Goal: Task Accomplishment & Management: Manage account settings

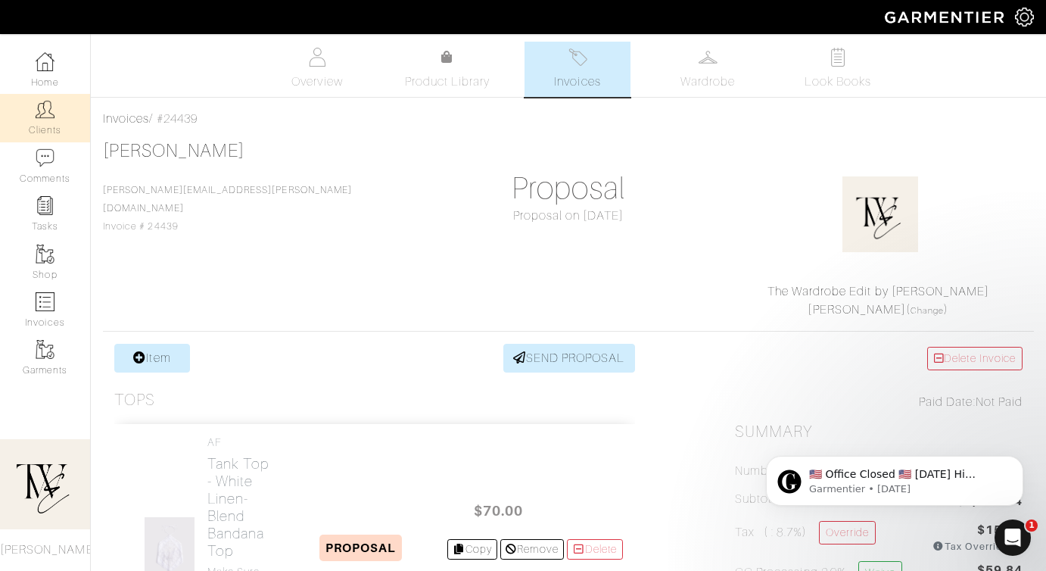
click at [50, 123] on link "Clients" at bounding box center [45, 118] width 90 height 48
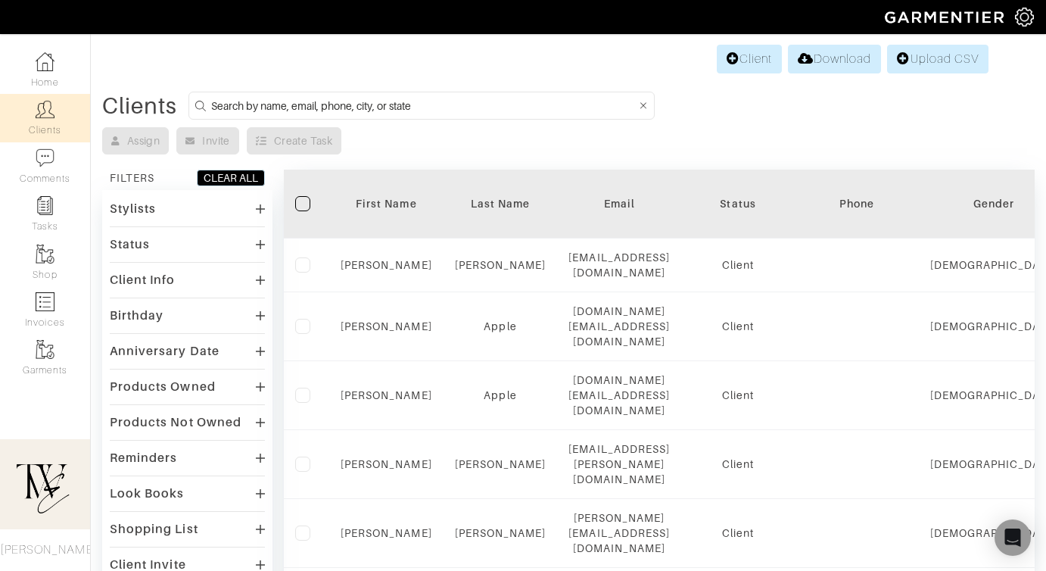
click at [375, 208] on div "First Name" at bounding box center [387, 203] width 92 height 15
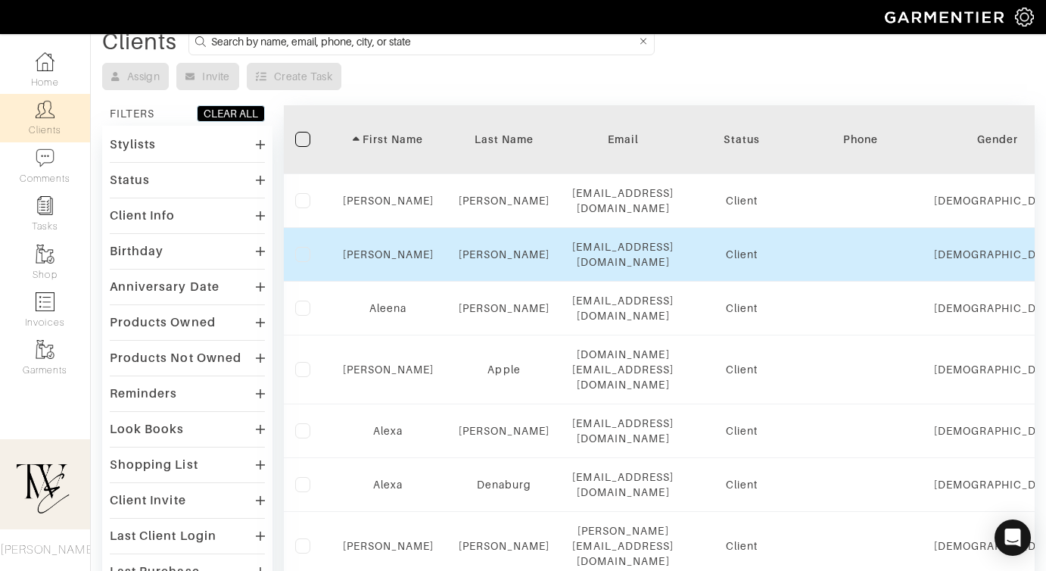
scroll to position [84, 0]
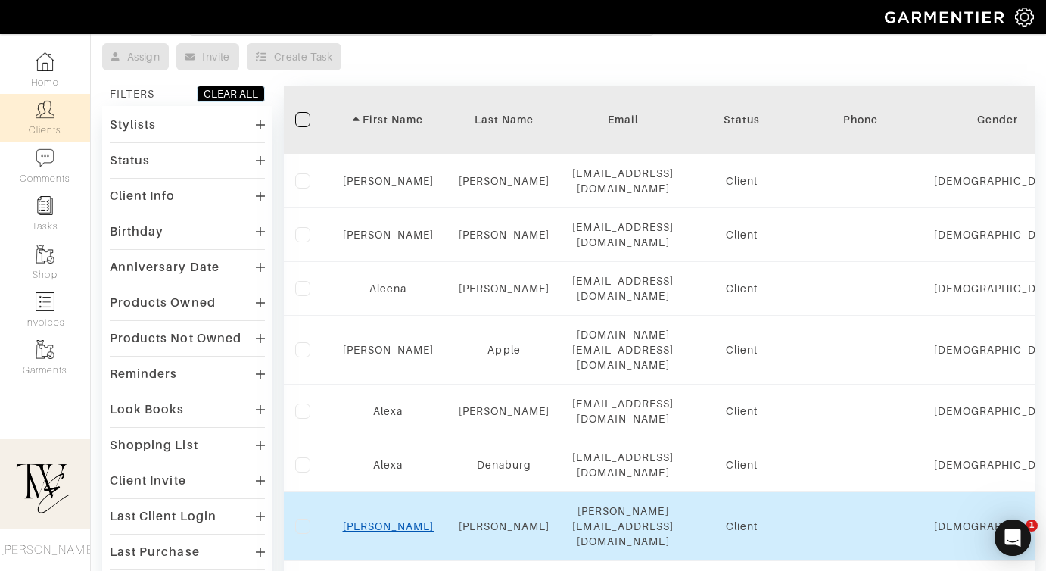
click at [386, 520] on link "Alexis" at bounding box center [389, 526] width 92 height 12
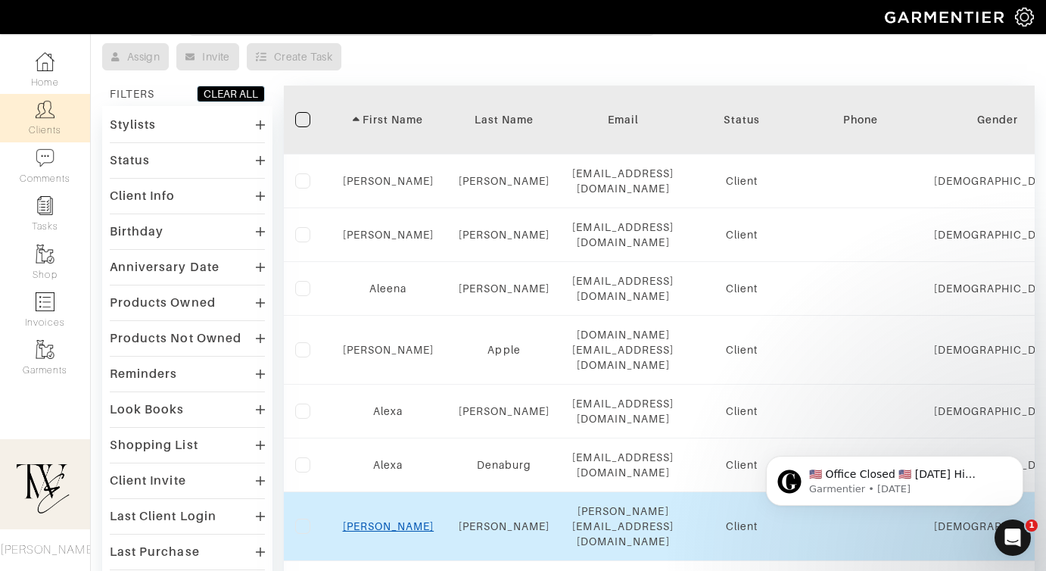
scroll to position [0, 0]
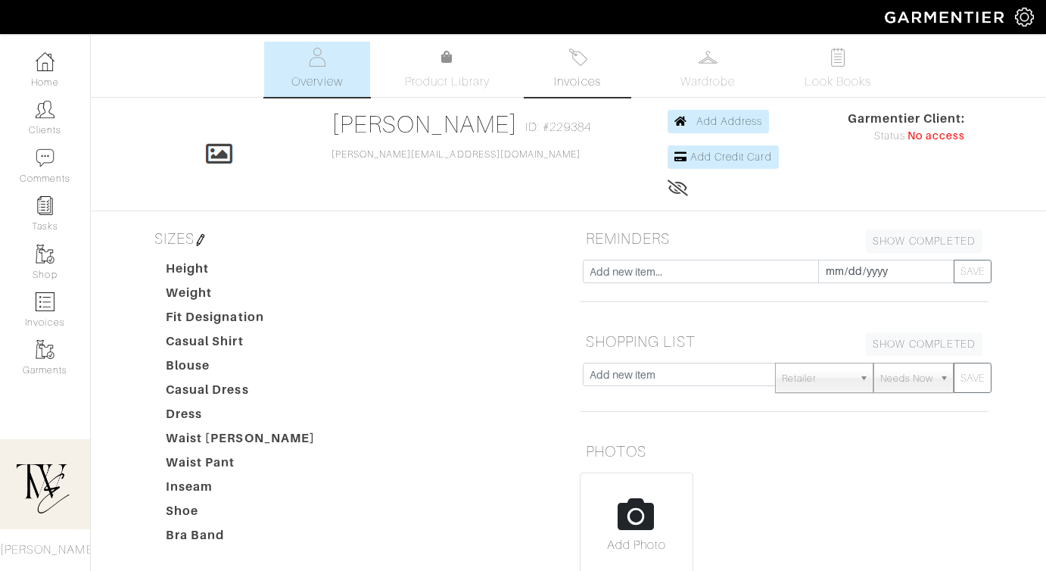
click at [552, 79] on link "Invoices" at bounding box center [577, 69] width 106 height 55
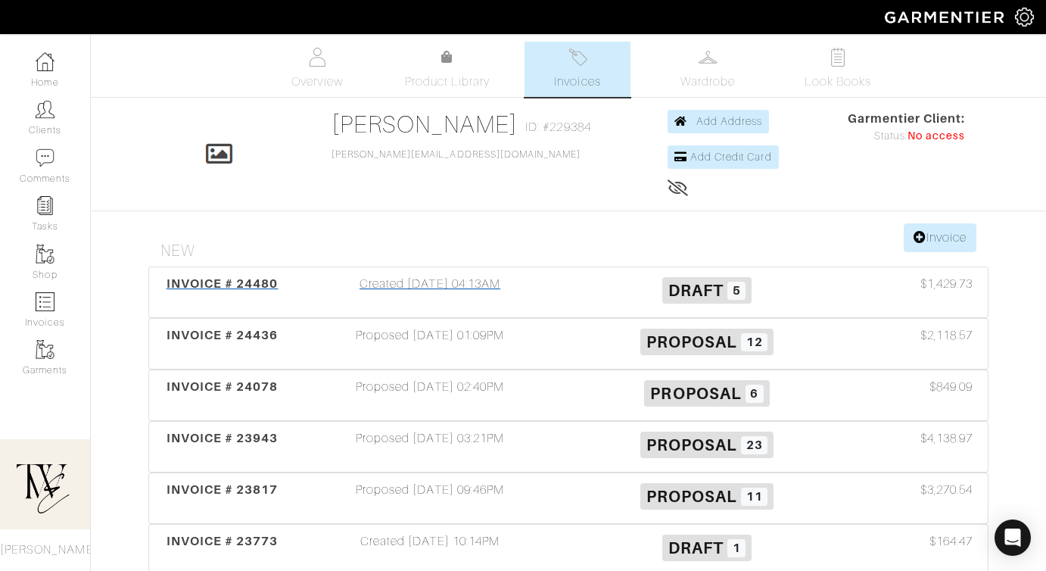
click at [216, 284] on span "INVOICE # 24480" at bounding box center [223, 283] width 112 height 14
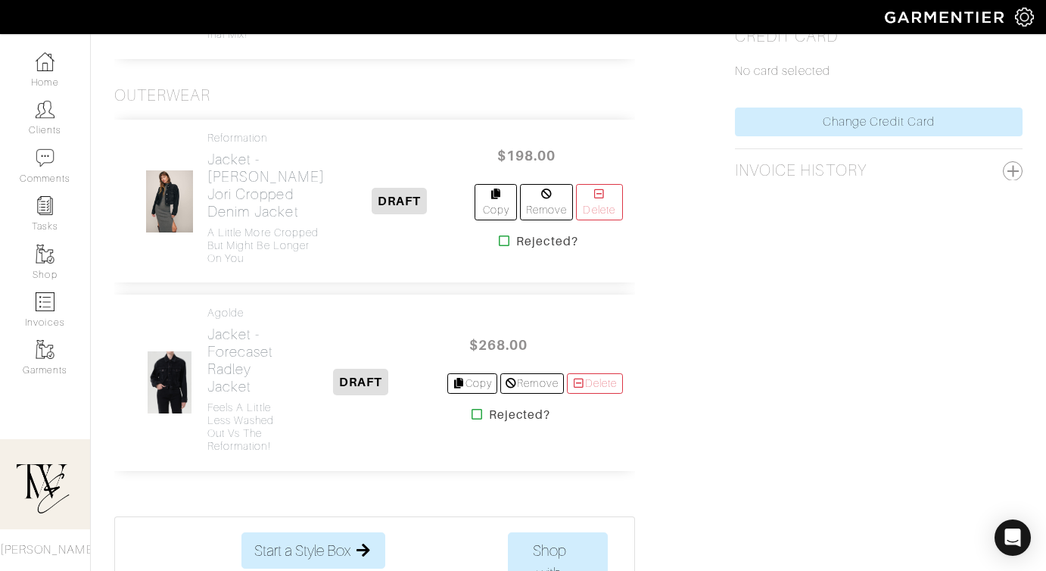
scroll to position [425, 0]
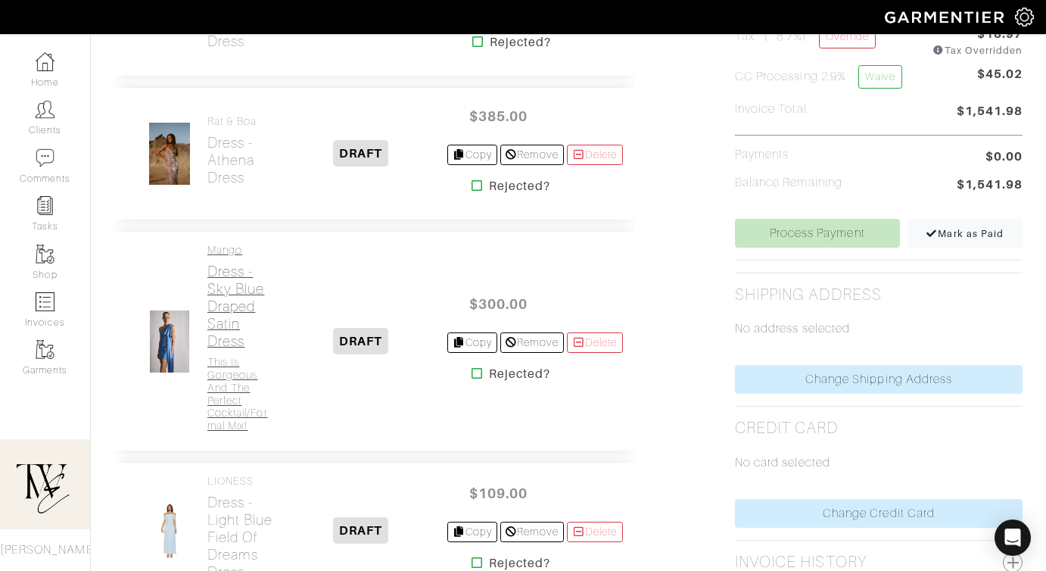
scroll to position [670, 0]
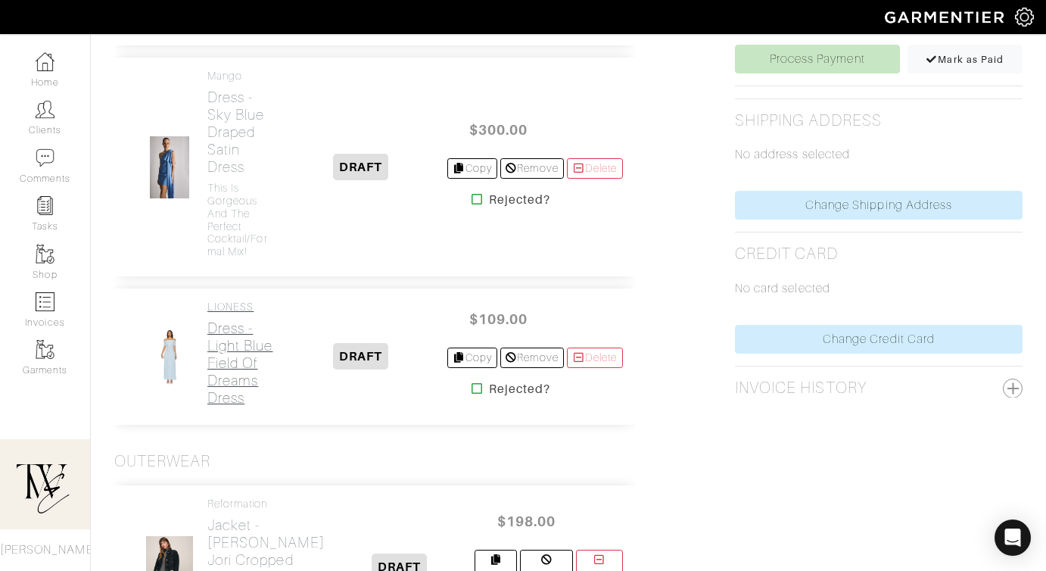
click at [226, 360] on h2 "Dress - Light Blue Field Of Dreams Dress" at bounding box center [241, 362] width 68 height 87
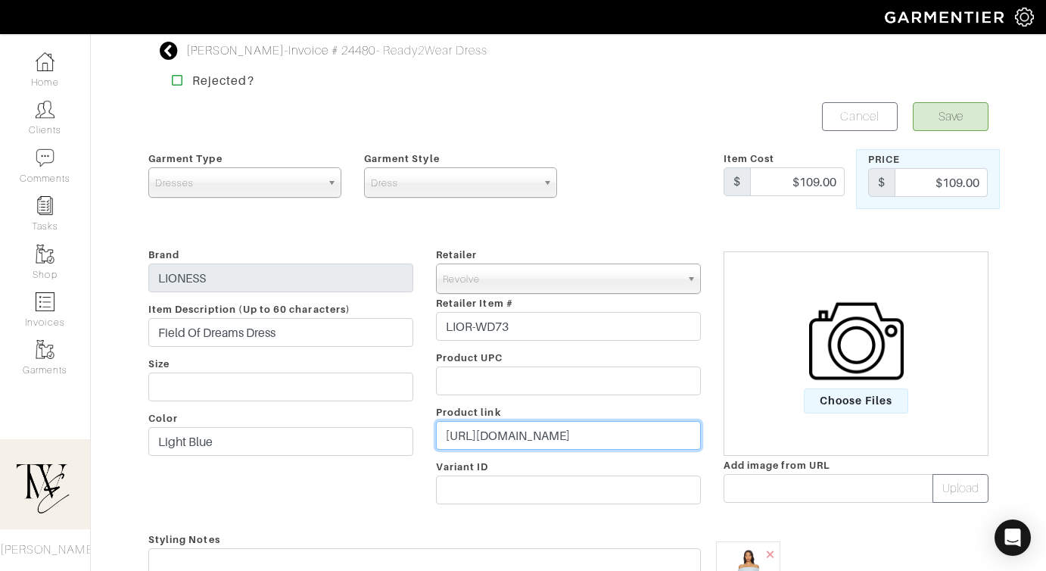
click at [552, 437] on input "https://www.revolve.com/lioness-field-of-dreams-dress-in-light-blue/dp/LIOR-WD7…" at bounding box center [568, 435] width 265 height 29
paste input "<iframe height="460" width="100%" src="https://rvlv.me/axr7p8?surl=https%3A%2F%…"
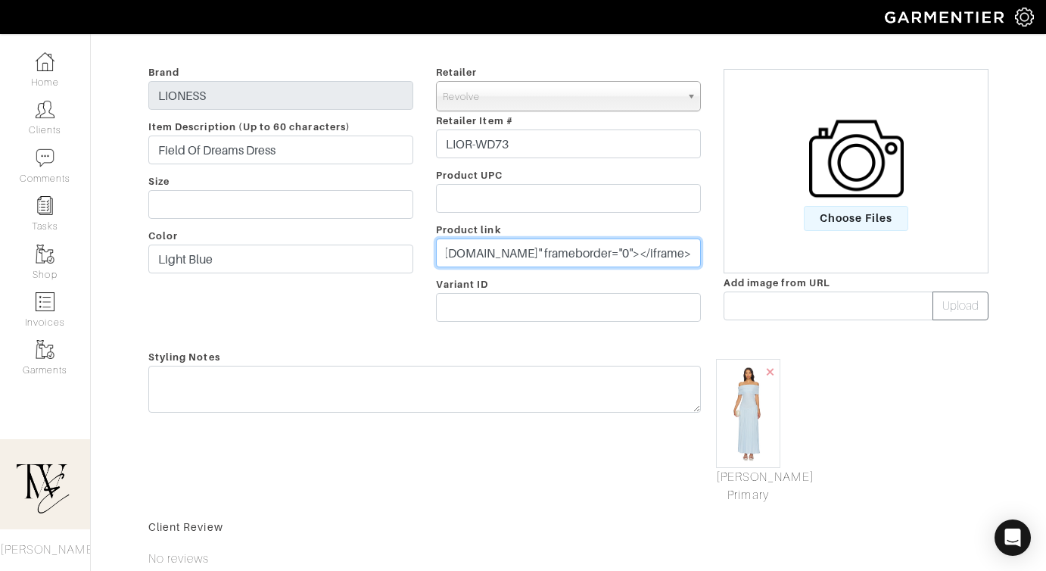
type input "<iframe height="460" width="100%" src="https://rvlv.me/axr7p8?surl=https%3A%2F%…"
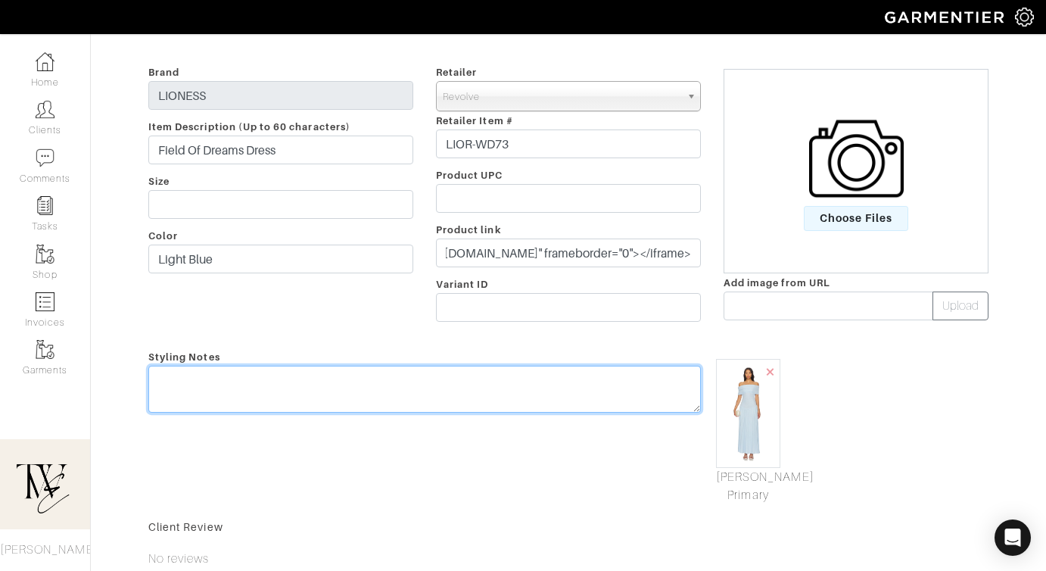
click at [544, 384] on textarea at bounding box center [424, 389] width 552 height 47
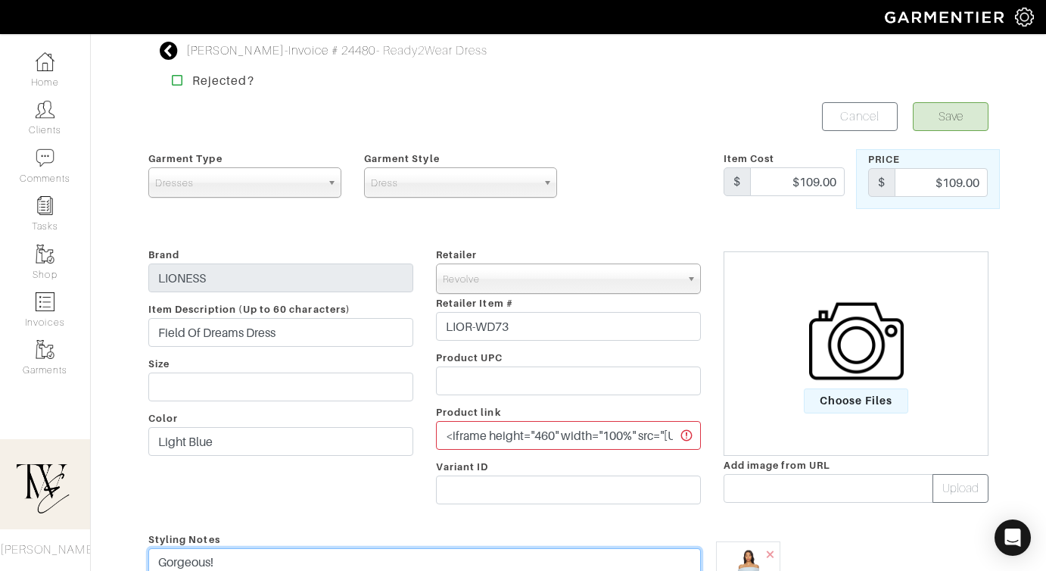
type textarea "Gorgeous!"
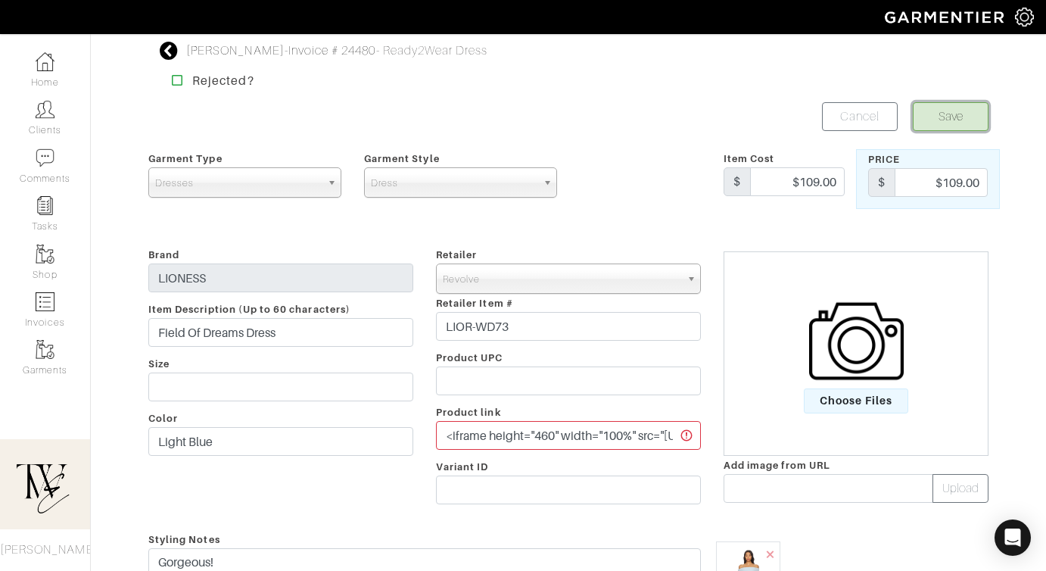
click at [963, 117] on button "Save" at bounding box center [951, 116] width 76 height 29
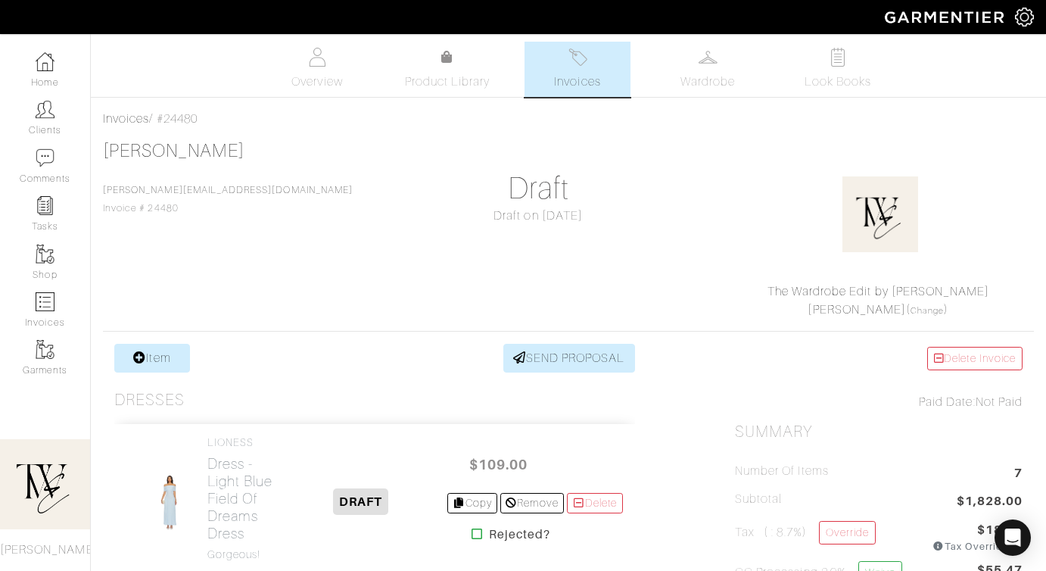
scroll to position [371, 0]
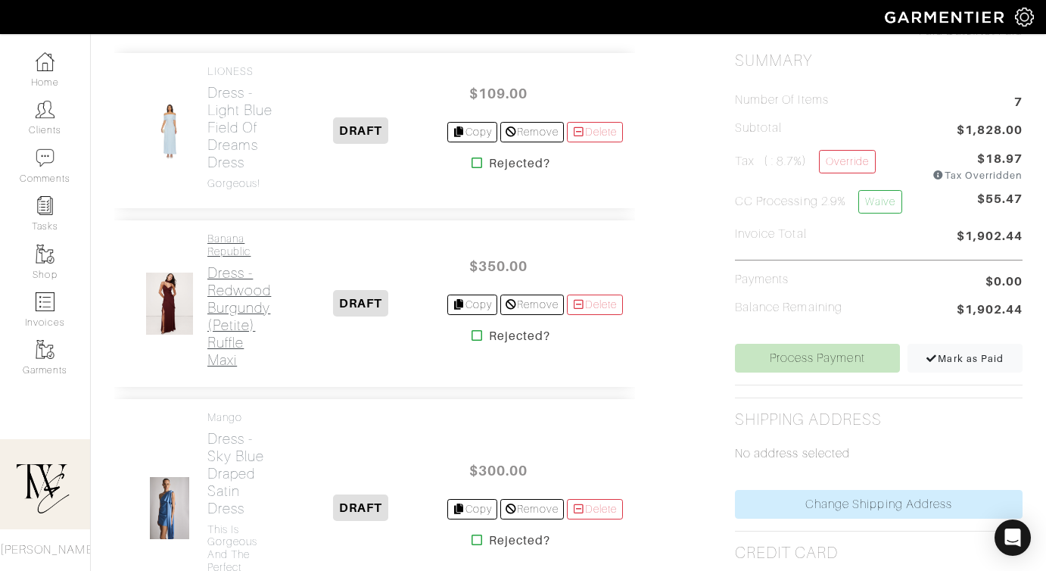
click at [210, 334] on h2 "Dress - Redwood Burgundy (Petite) Ruffle Maxi" at bounding box center [241, 316] width 68 height 104
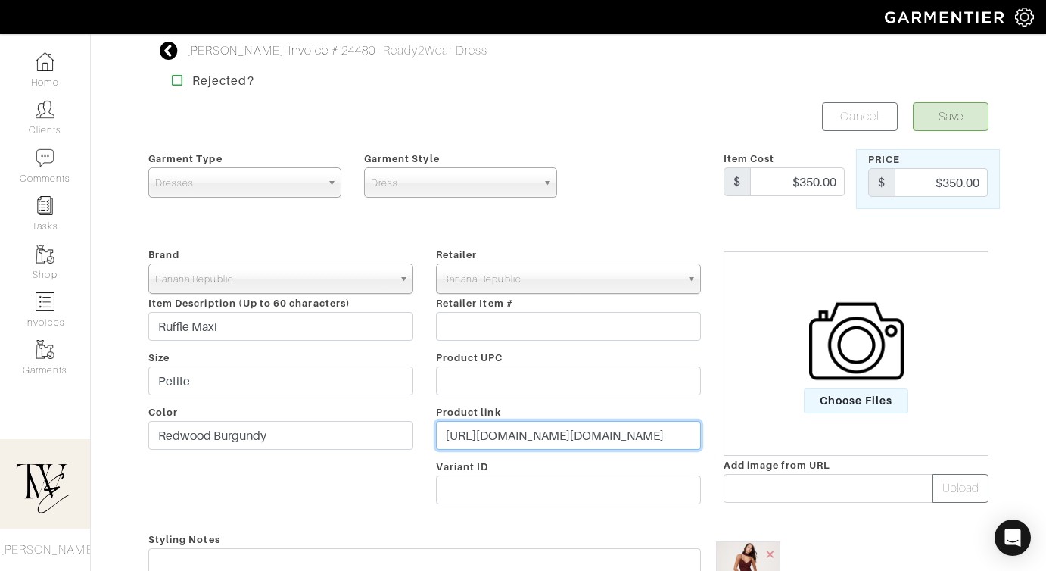
click at [465, 445] on input "https://bananarepublic.gap.com/browse/product.do?pid=818075012&vid=3&tid=braff0…" at bounding box center [568, 435] width 265 height 29
paste input "go.shopmy.us/p-24447152"
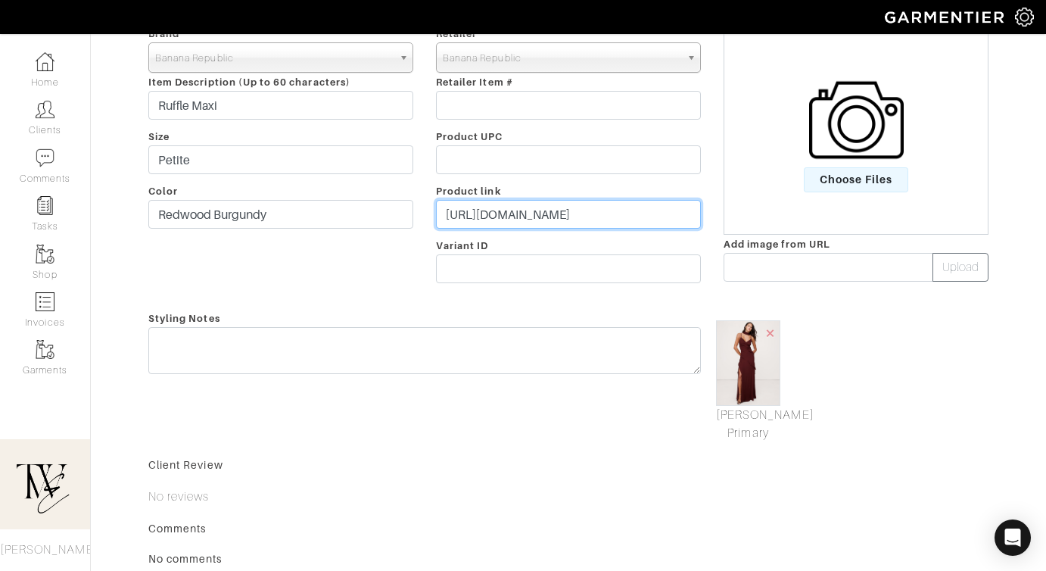
type input "https://go.shopmy.us/p-24447152"
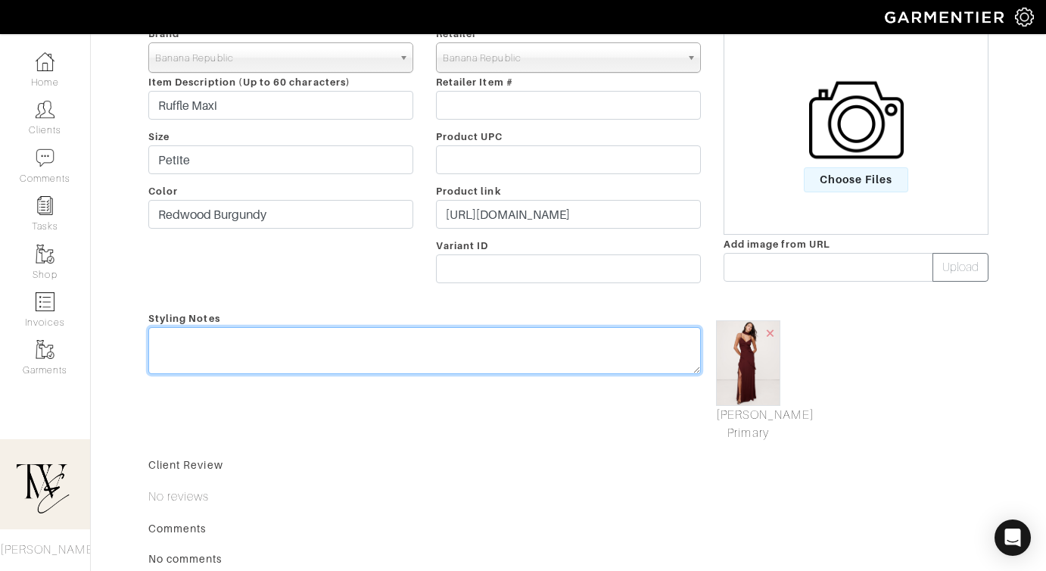
click at [450, 372] on textarea at bounding box center [424, 350] width 552 height 47
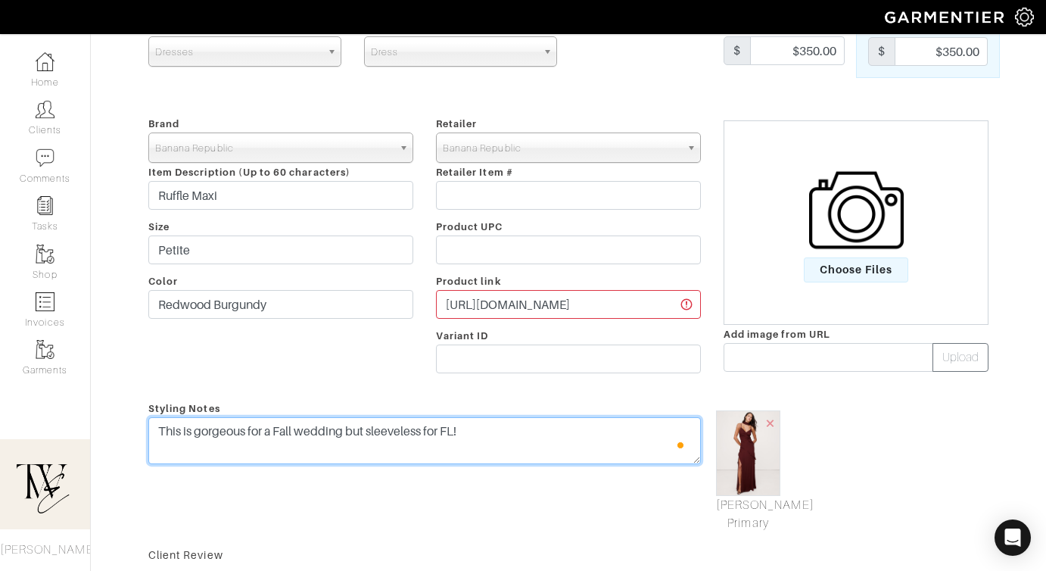
scroll to position [0, 0]
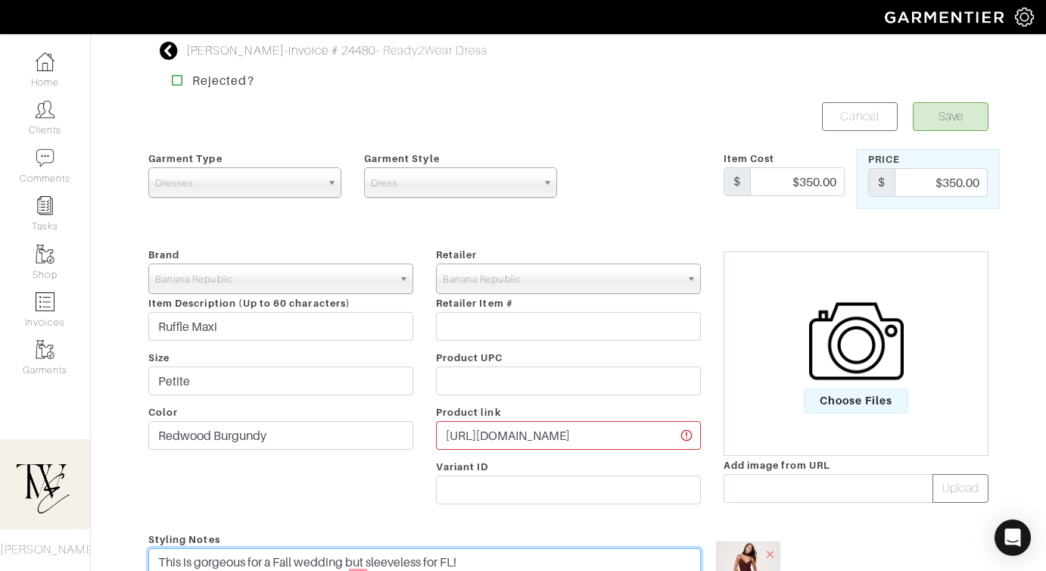
type textarea "This is gorgeous for a Fall wedding but sleeveless for FL!"
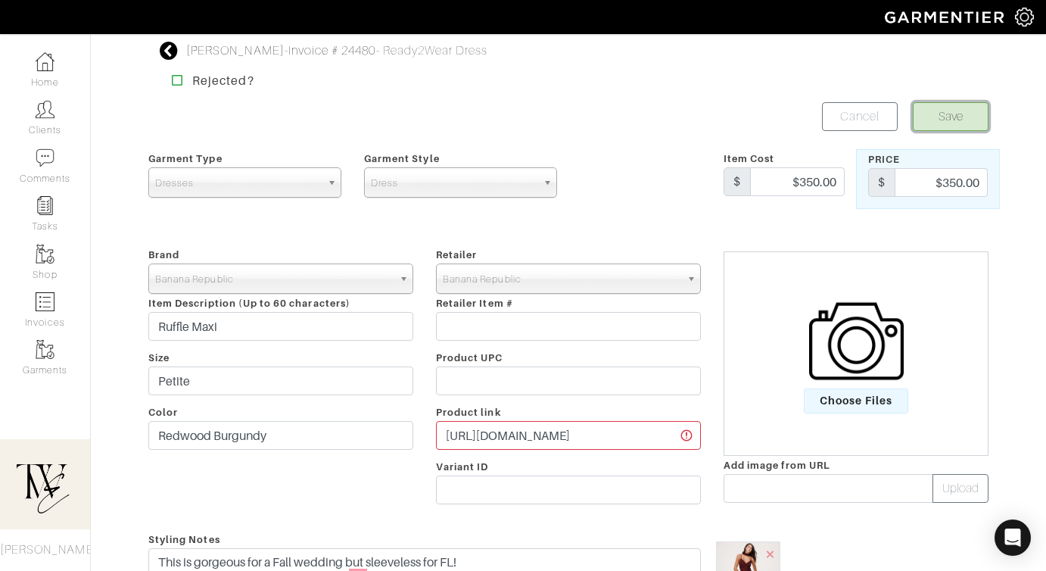
click at [943, 117] on button "Save" at bounding box center [951, 116] width 76 height 29
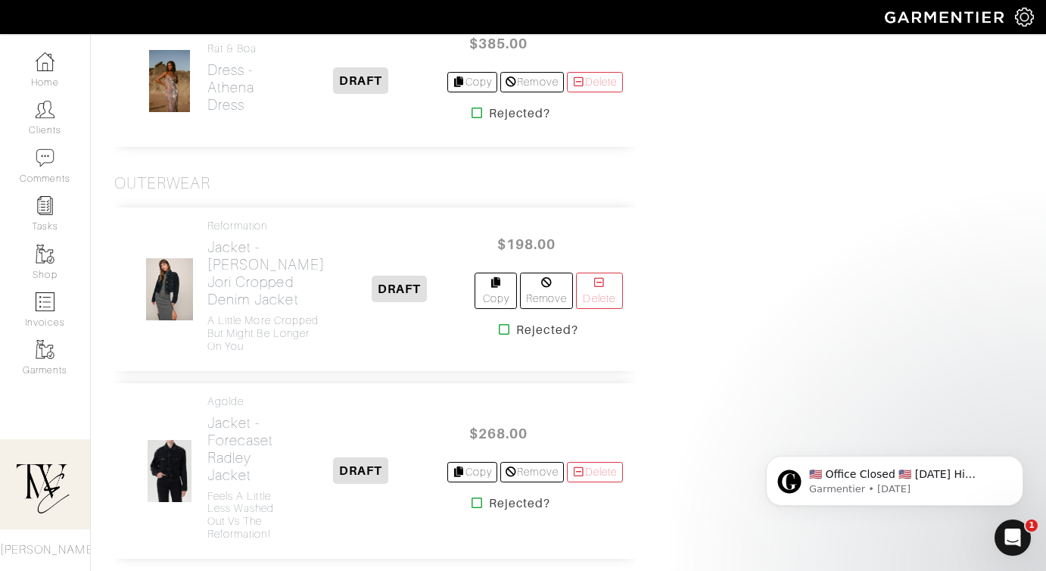
scroll to position [123, 0]
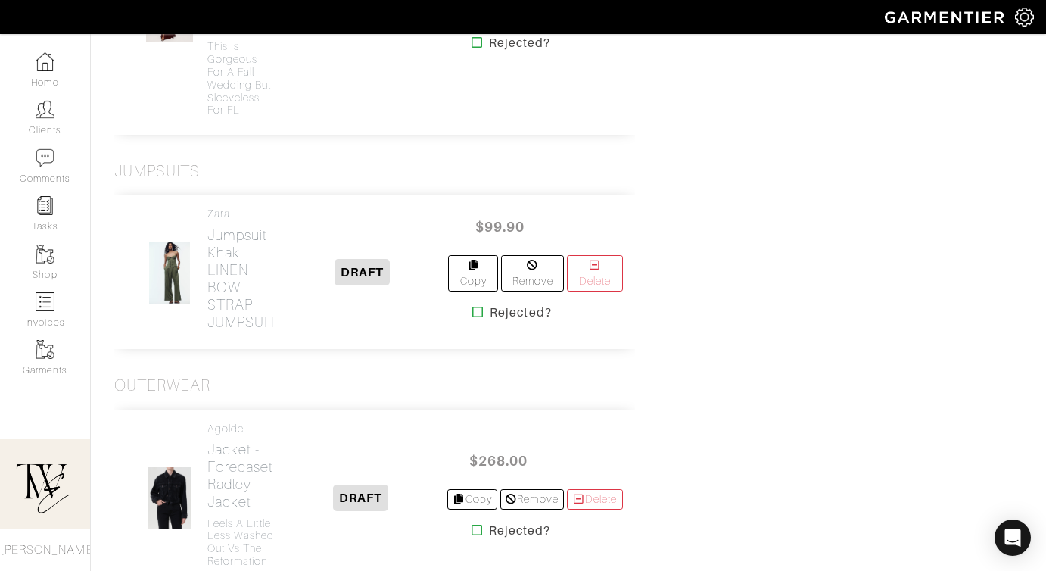
scroll to position [1319, 0]
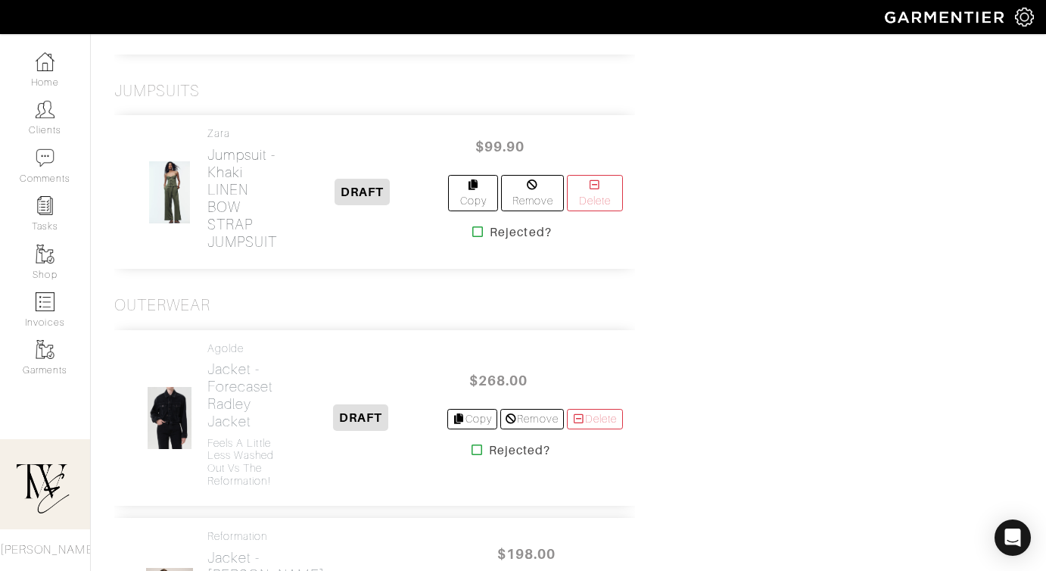
click at [229, 228] on h2 "Jumpsuit - Khaki LINEN BOW STRAP JUMPSUIT" at bounding box center [242, 198] width 70 height 104
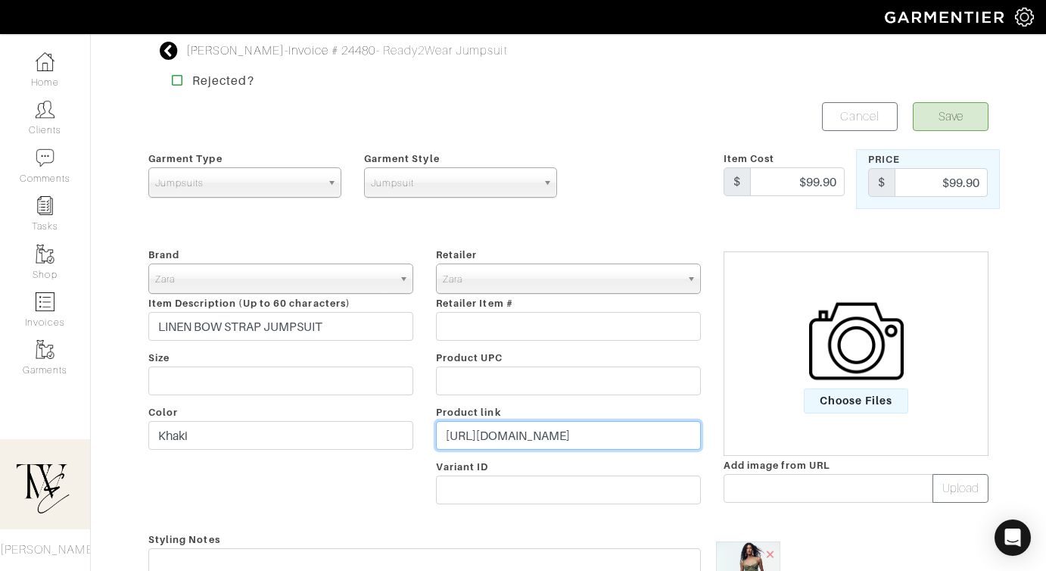
click at [562, 440] on input "https://www.zara.com/us/en/linen-bow-strap-jumpsuit-p08447734.html?v1=464943584…" at bounding box center [568, 435] width 265 height 29
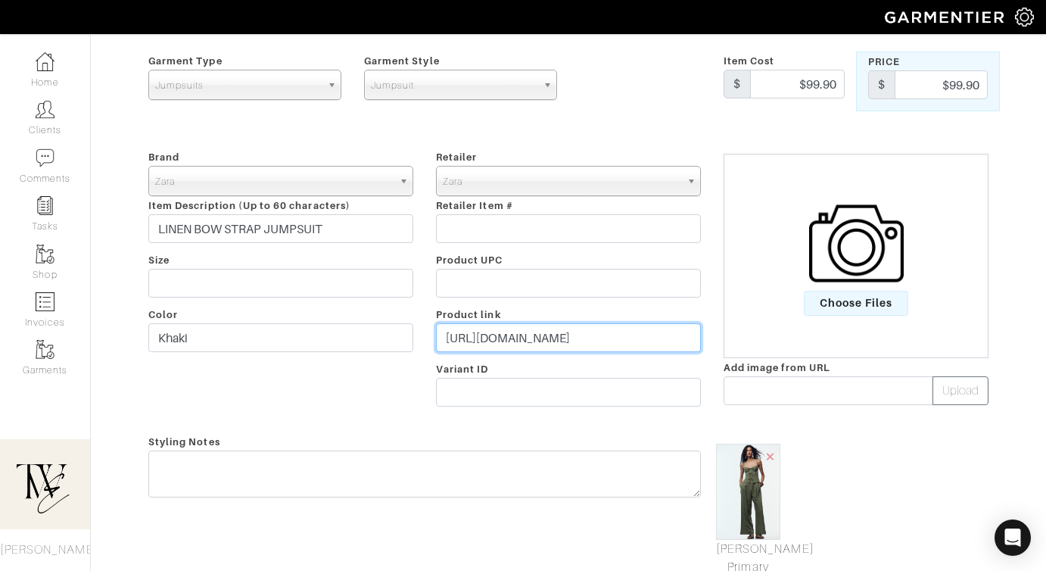
scroll to position [170, 0]
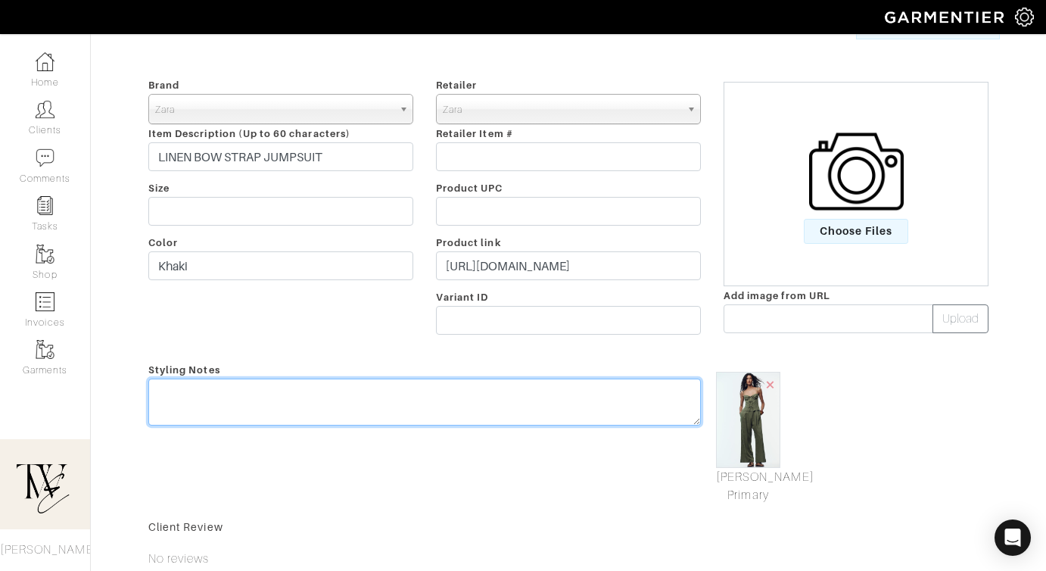
click at [551, 416] on textarea at bounding box center [424, 401] width 552 height 47
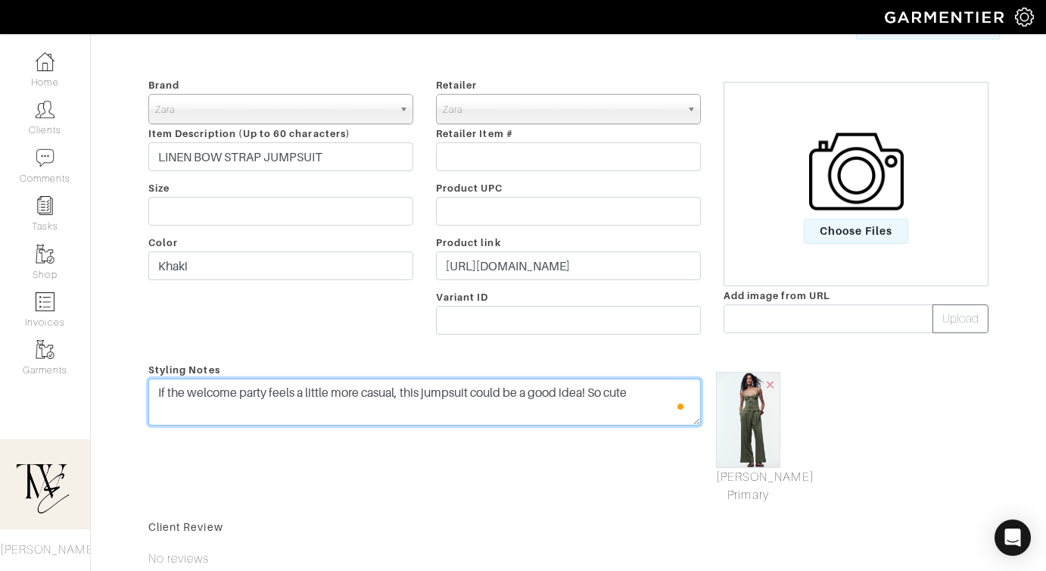
scroll to position [0, 0]
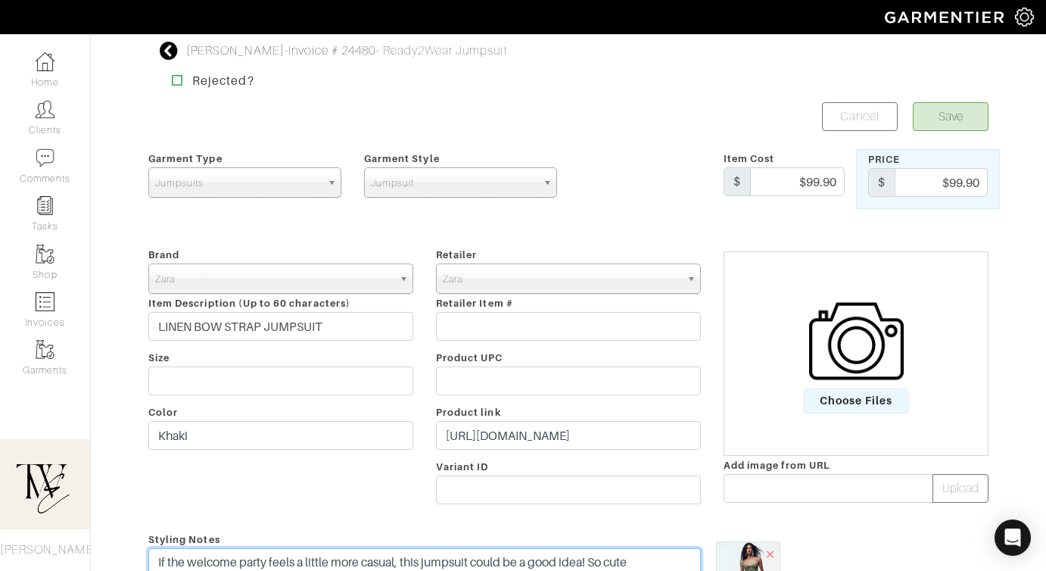
type textarea "If the welcome party feels a little more casual, this jumpsuit could be a good …"
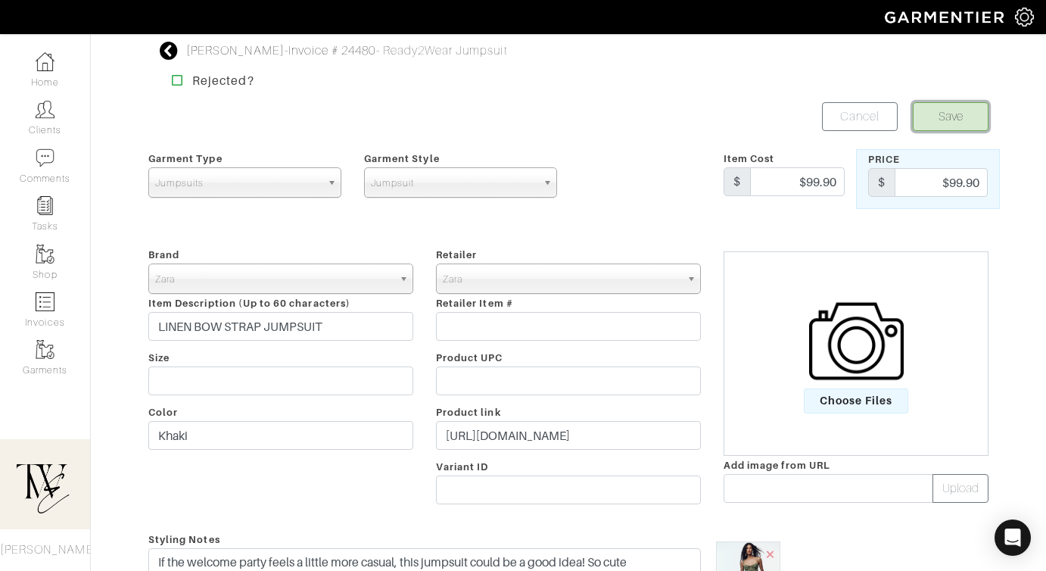
click at [968, 129] on button "Save" at bounding box center [951, 116] width 76 height 29
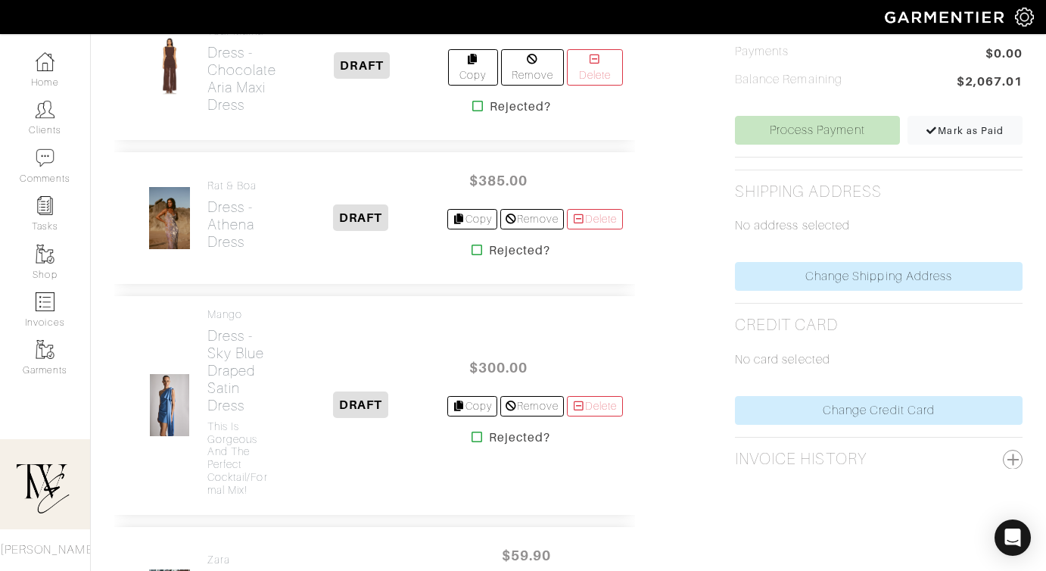
scroll to position [773, 0]
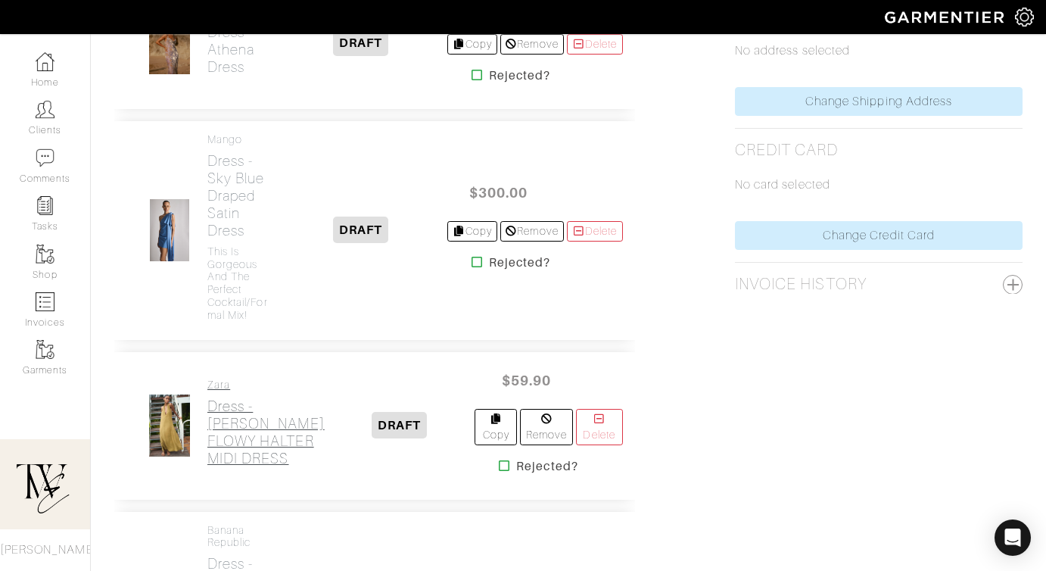
click at [230, 444] on h2 "Dress - Olive Green FLOWY HALTER MIDI DRESS" at bounding box center [265, 432] width 117 height 70
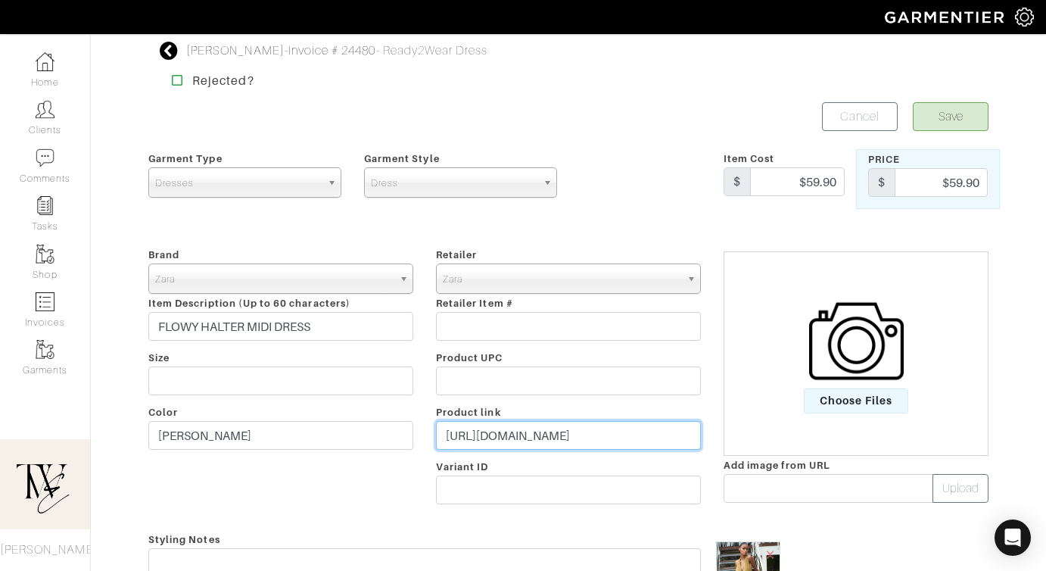
click at [536, 442] on input "https://www.zara.com/us/en/flowy-halter-midi-dress-p03152229.html?v1=483702979" at bounding box center [568, 435] width 265 height 29
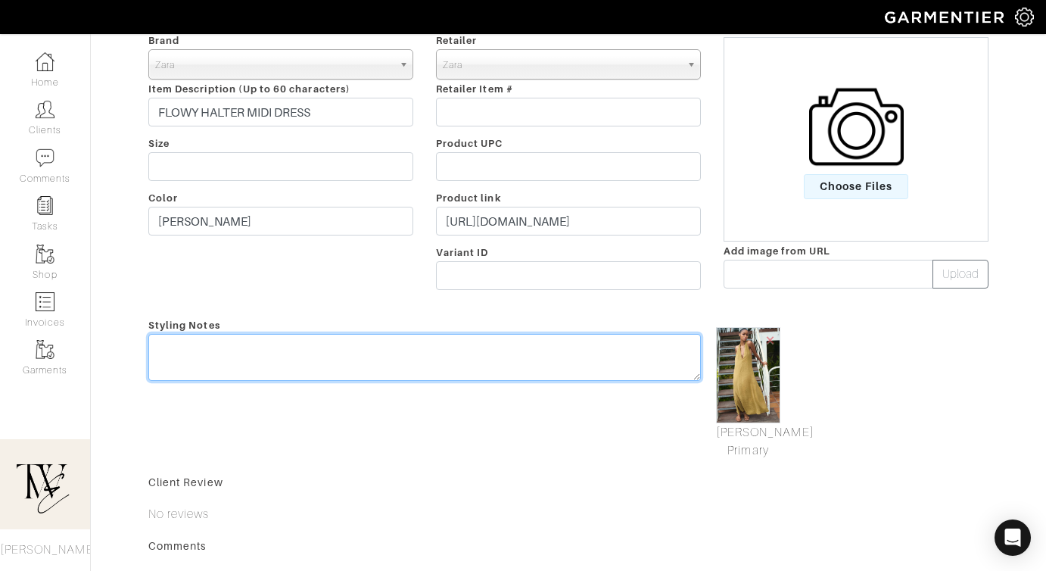
click at [531, 359] on textarea at bounding box center [424, 357] width 552 height 47
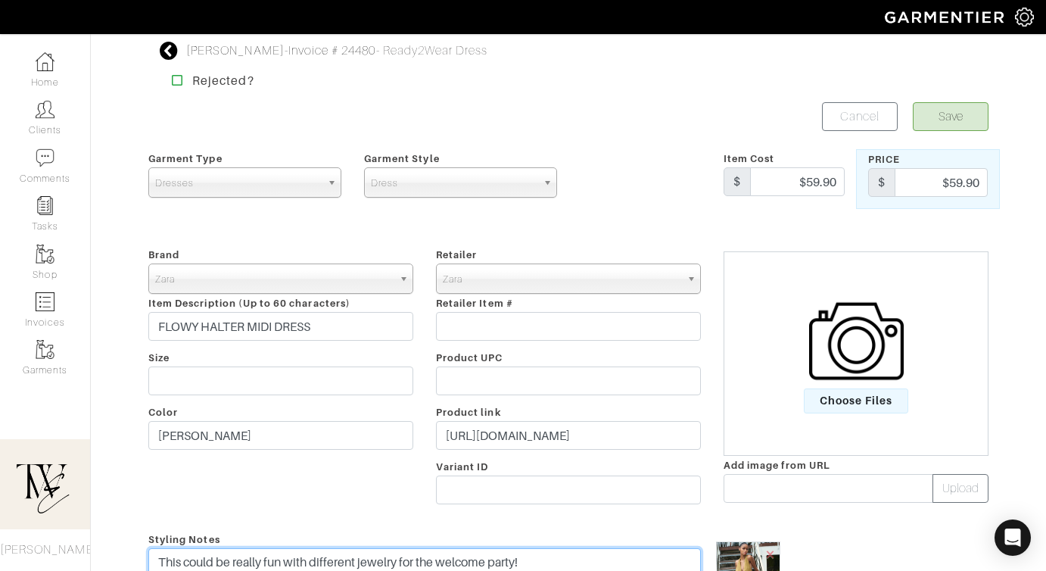
type textarea "This could be really fun with different jewelry for the welcome party!"
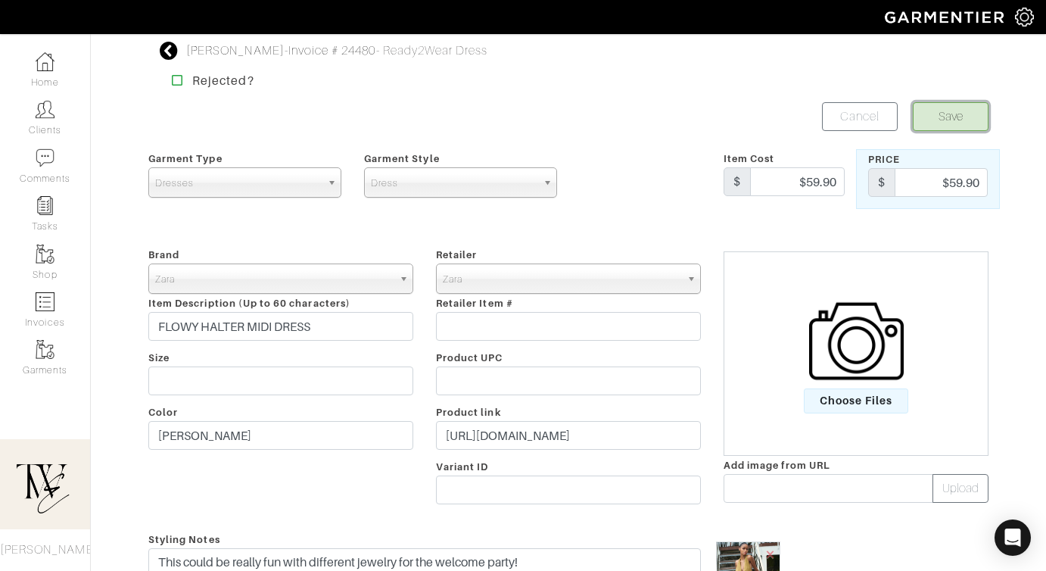
click at [955, 126] on button "Save" at bounding box center [951, 116] width 76 height 29
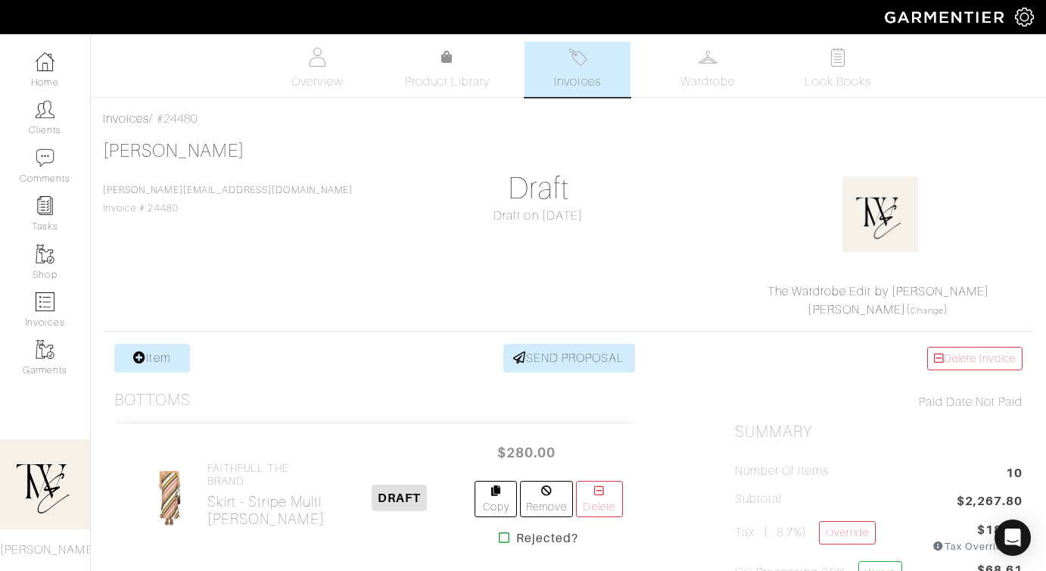
scroll to position [243, 0]
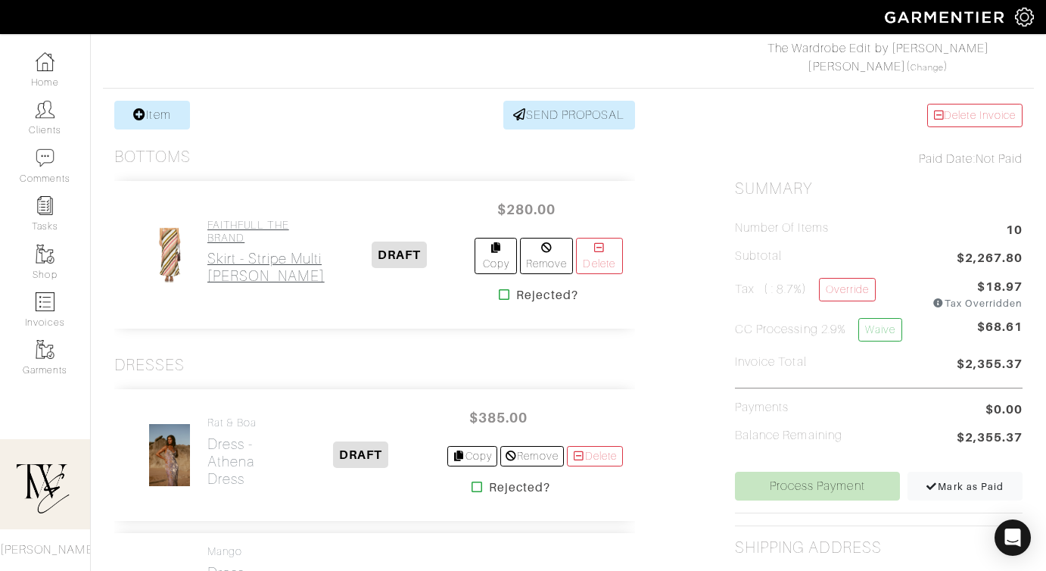
click at [235, 251] on h2 "Skirt - Stripe Multi [PERSON_NAME]" at bounding box center [265, 267] width 117 height 35
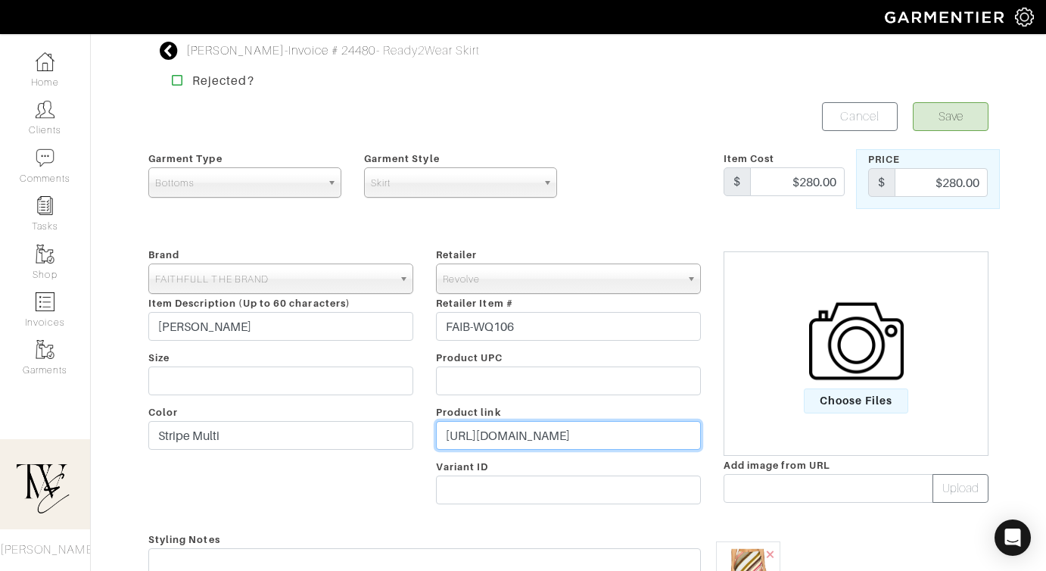
click at [505, 434] on input "[URL][DOMAIN_NAME]" at bounding box center [568, 435] width 265 height 29
paste input "<iframe height="460" width="100%" src="[URL][DOMAIN_NAME][DOMAIN_NAME]" framebo…"
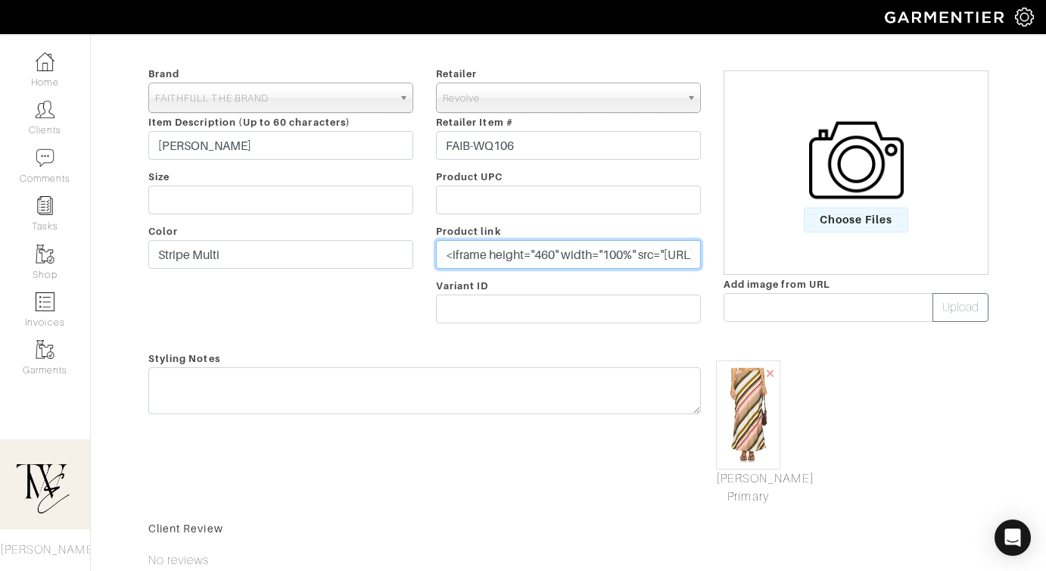
drag, startPoint x: 643, startPoint y: 252, endPoint x: 354, endPoint y: 251, distance: 289.1
click at [354, 251] on div "Brand - 032c 1017 ALYX 9SM 111SKIN 11 by Boris Bidjan Saberi 11 Honore 12 Store…" at bounding box center [568, 197] width 863 height 266
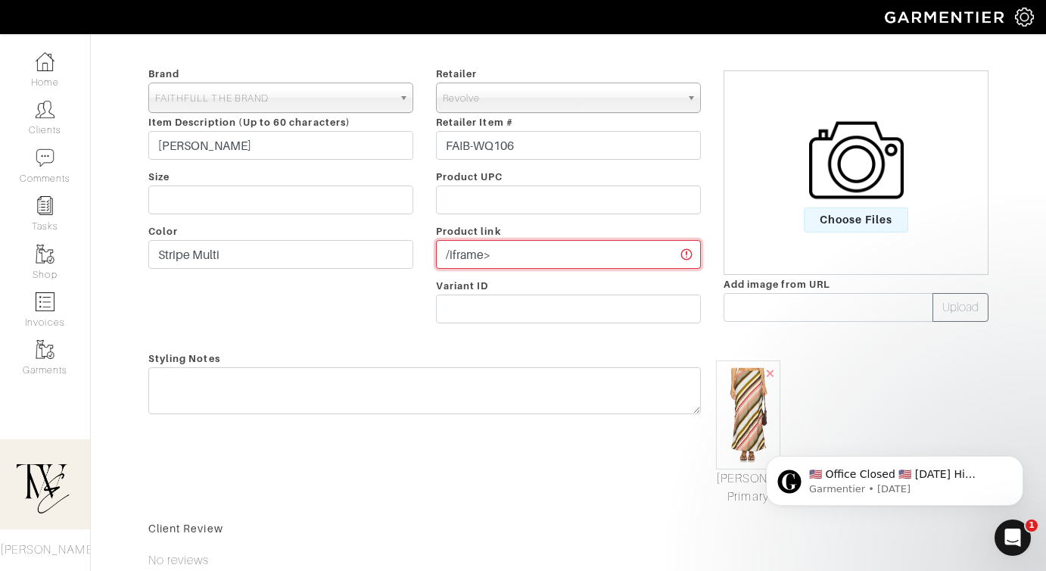
paste input "https://rvlv.me/2uotej"
type input "https://rvlv.me/2uotej/iframe>"
drag, startPoint x: 621, startPoint y: 255, endPoint x: 414, endPoint y: 248, distance: 207.5
click at [414, 248] on div "Brand - 032c 1017 ALYX 9SM 111SKIN 11 by Boris Bidjan Saberi 11 Honore 12 Store…" at bounding box center [568, 197] width 863 height 266
paste input "https://rvlv.me/2uotej"
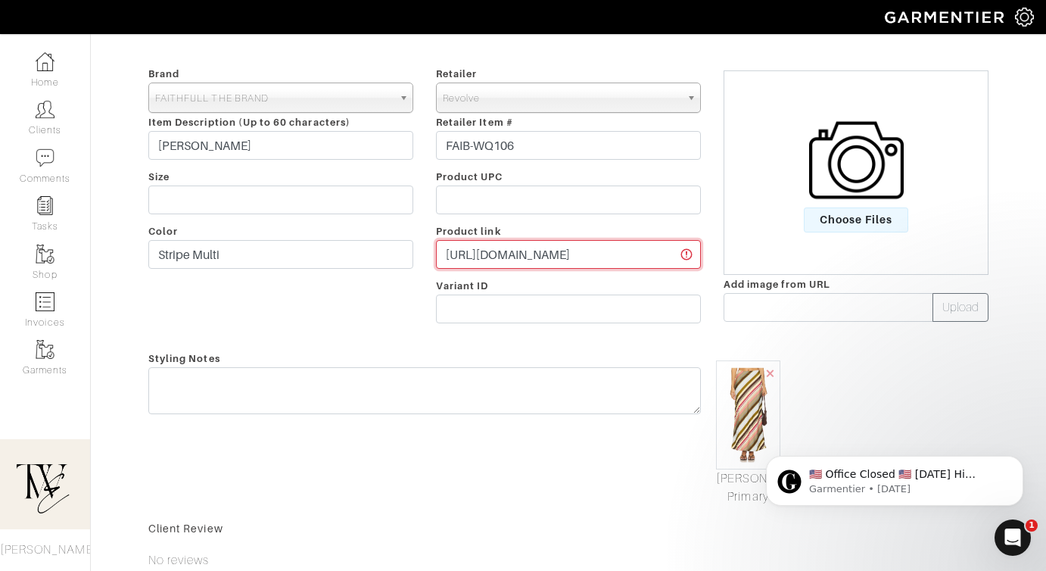
type input "https://rvlv.me/2uotej"
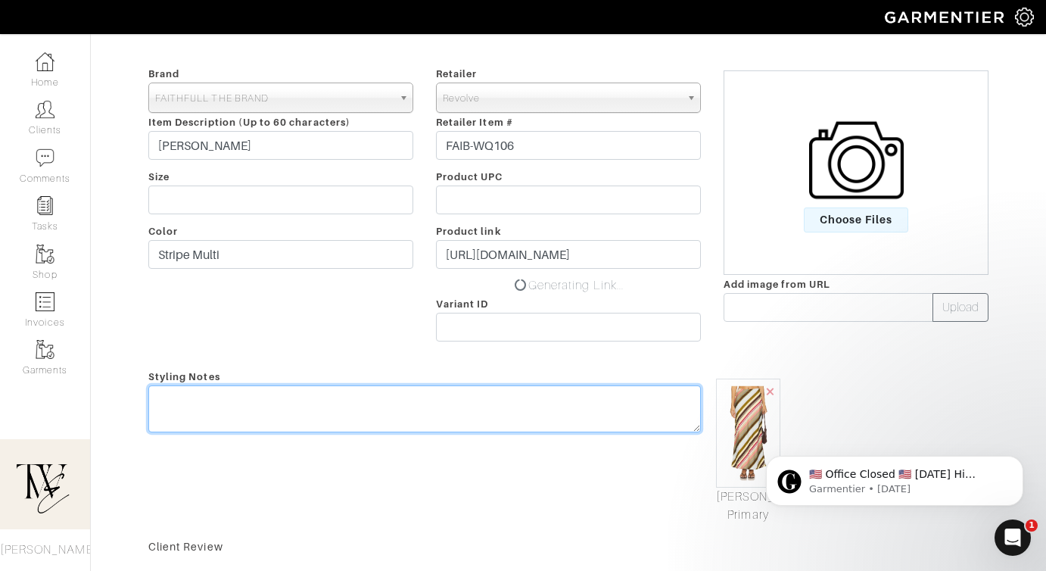
click at [452, 387] on textarea at bounding box center [424, 408] width 552 height 47
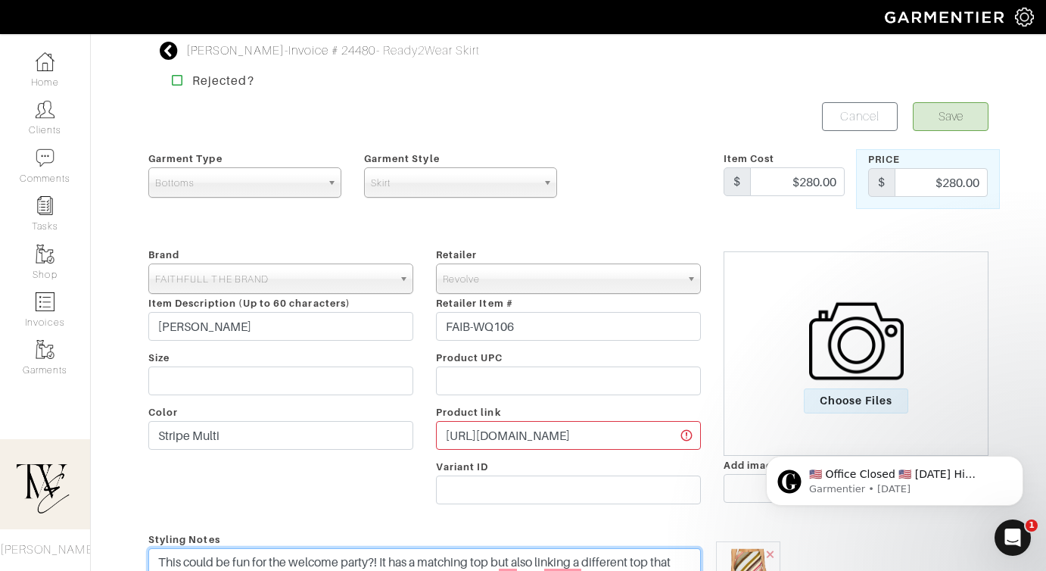
type textarea "This could be fun for the welcome party?! It has a matching top but also linkin…"
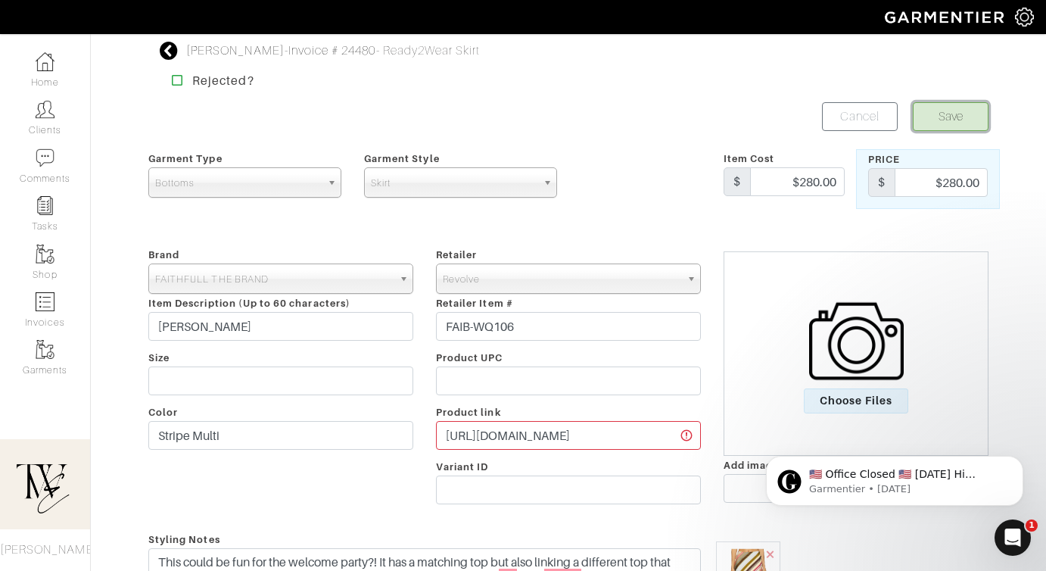
click at [932, 114] on button "Save" at bounding box center [951, 116] width 76 height 29
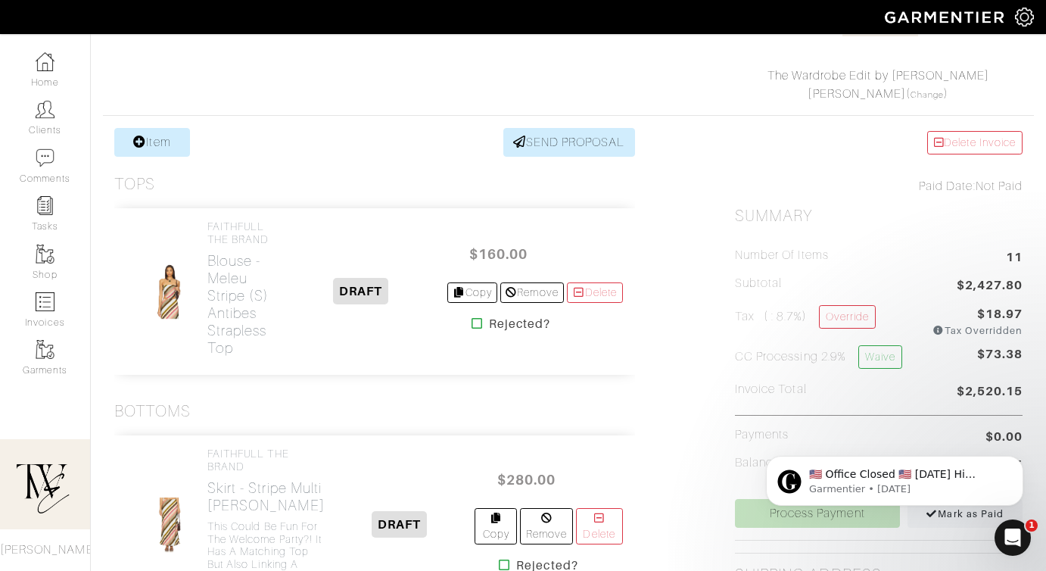
scroll to position [241, 0]
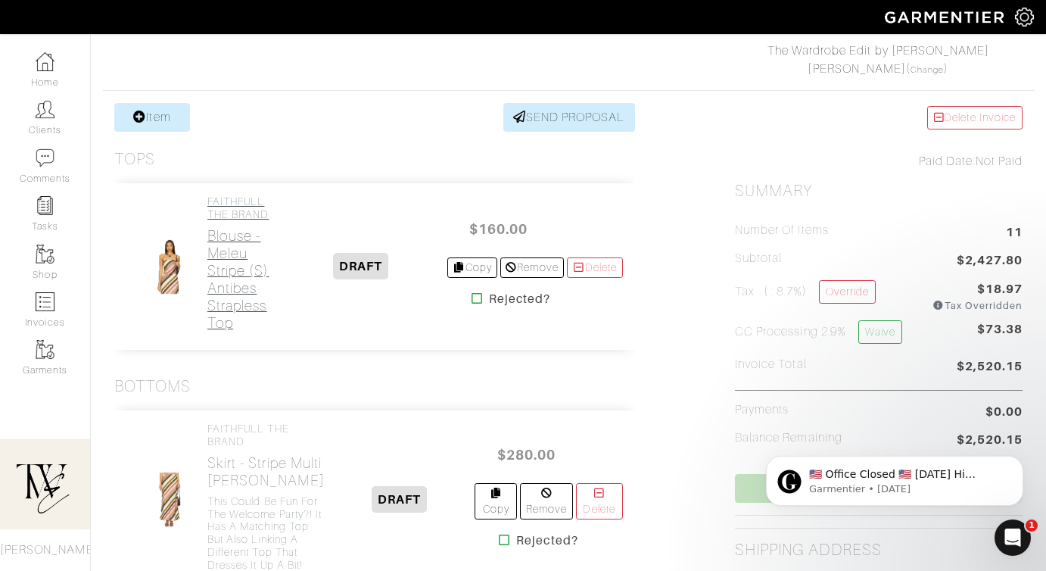
click at [233, 267] on h2 "Blouse - Meleu Stripe (S) Antibes Strapless Top" at bounding box center [241, 279] width 68 height 104
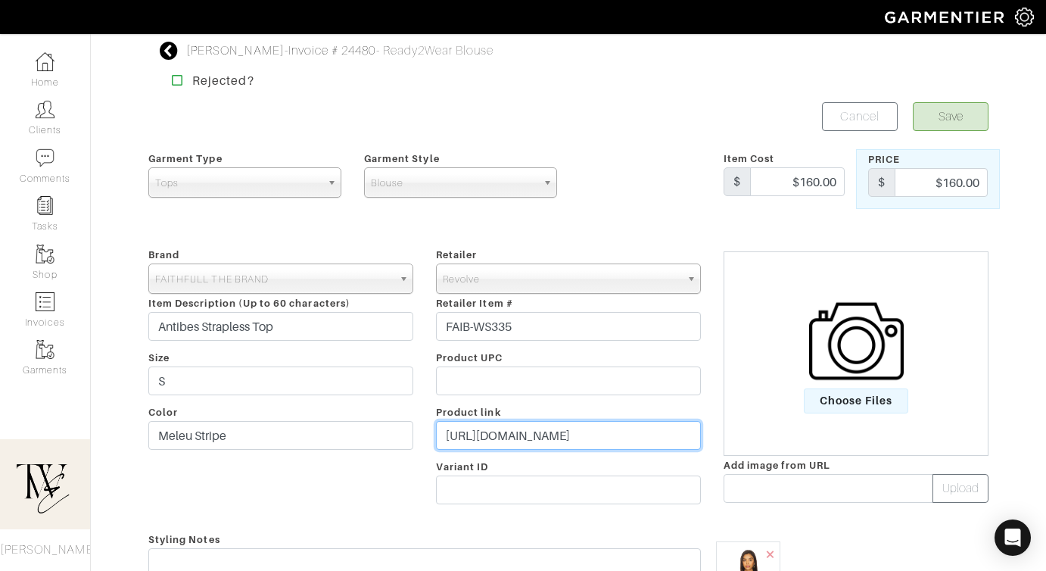
click at [552, 434] on input "https://www.revolve.com/faithfull-the-brand-antibes-strapless-top-in-meleu-stri…" at bounding box center [568, 435] width 265 height 29
paste input "rstyle.me/+8f873DIWPJsfFEiUv4iPrA"
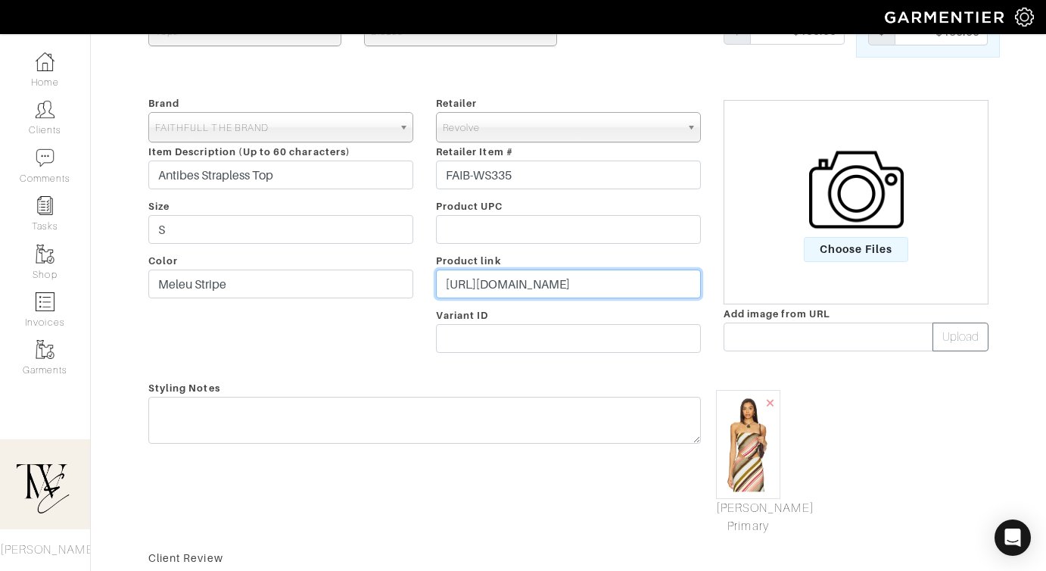
scroll to position [226, 0]
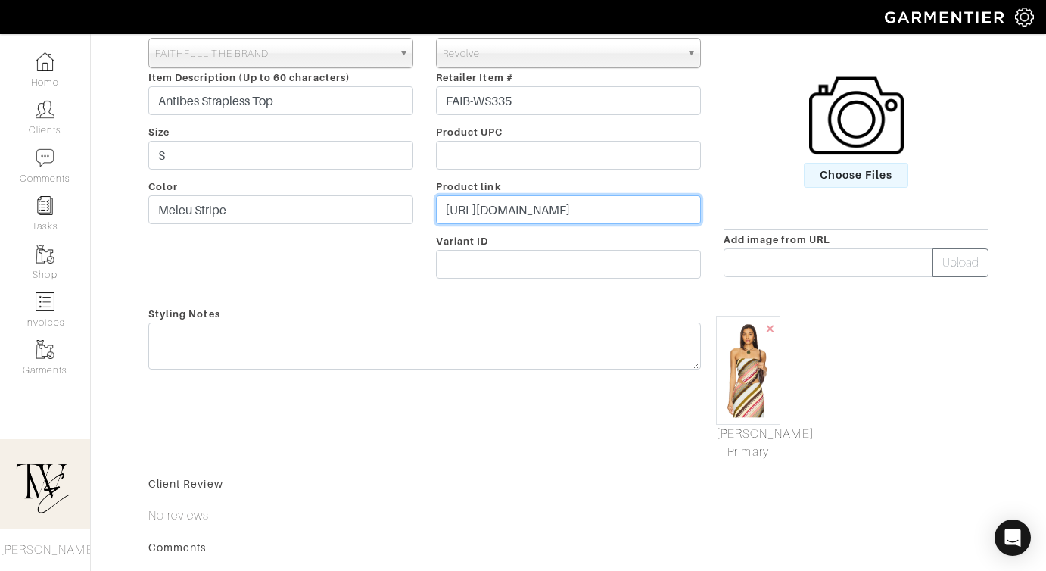
type input "https://rstyle.me/+8f873DIWPJsfFEiUv4iPrA"
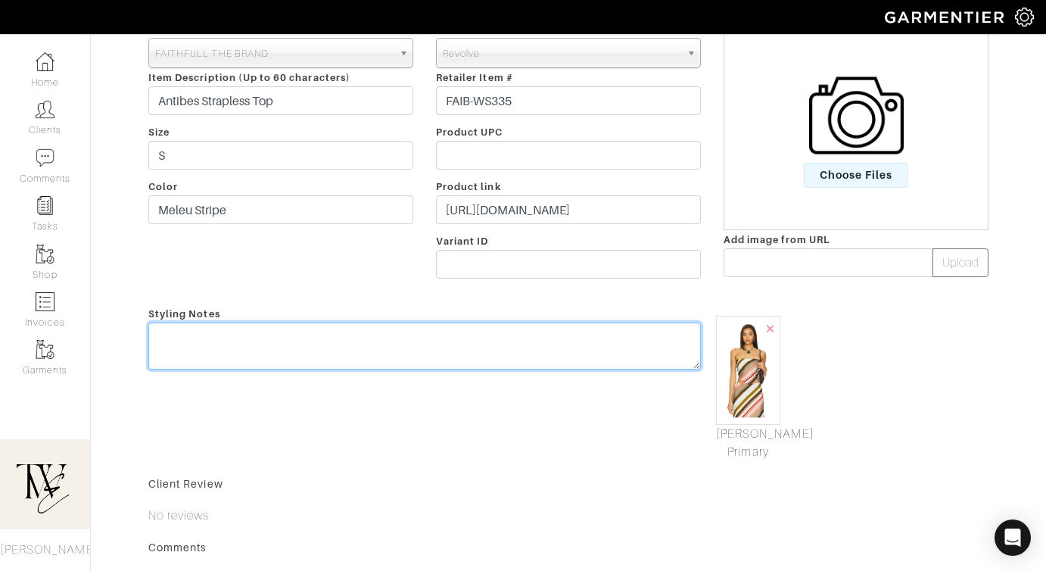
click at [552, 368] on textarea at bounding box center [424, 345] width 552 height 47
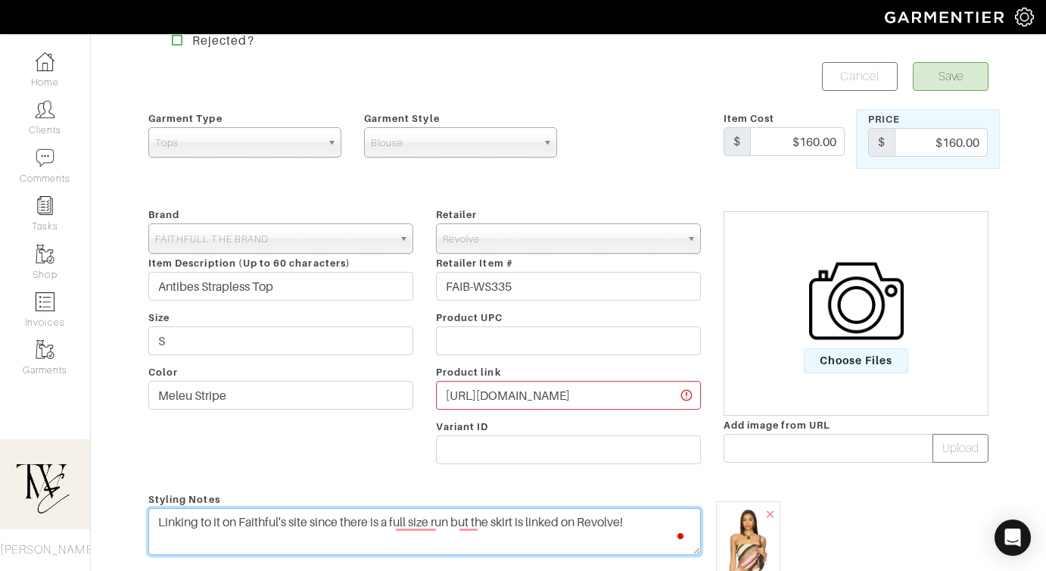
scroll to position [0, 0]
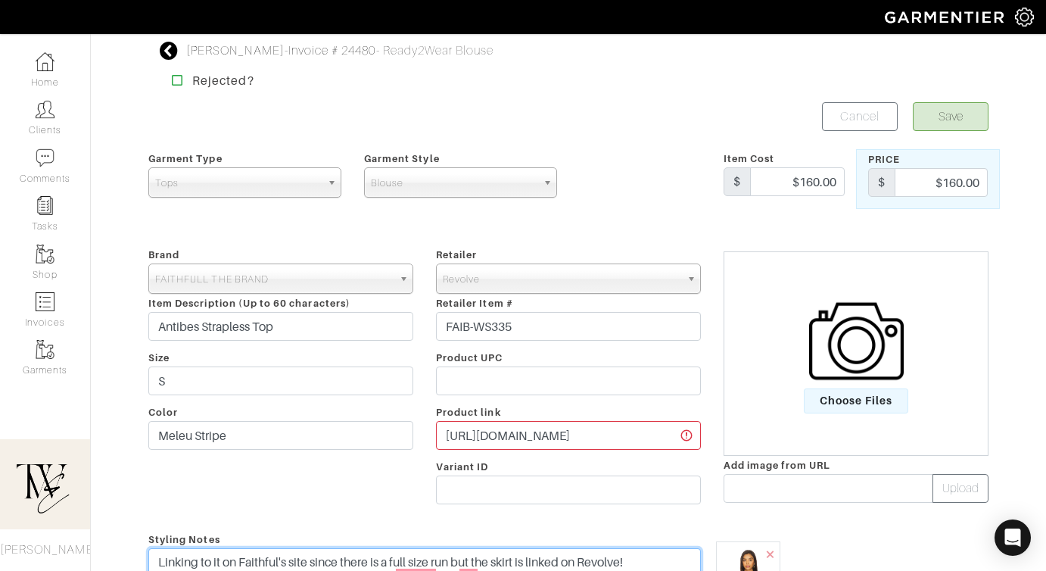
type textarea "Linking to it on Faithful's site since there is a full size run but the skirt i…"
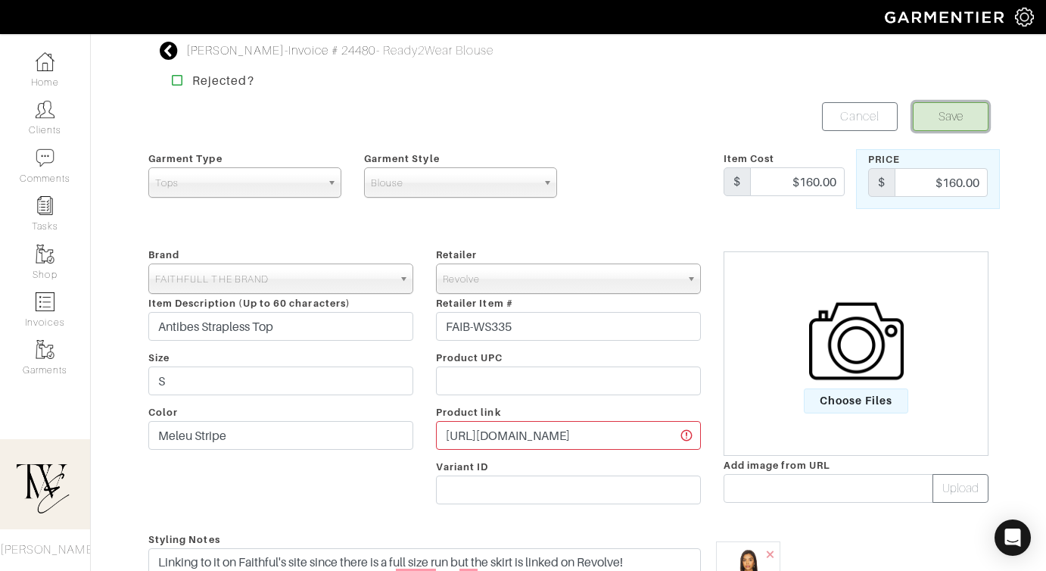
click at [947, 106] on button "Save" at bounding box center [951, 116] width 76 height 29
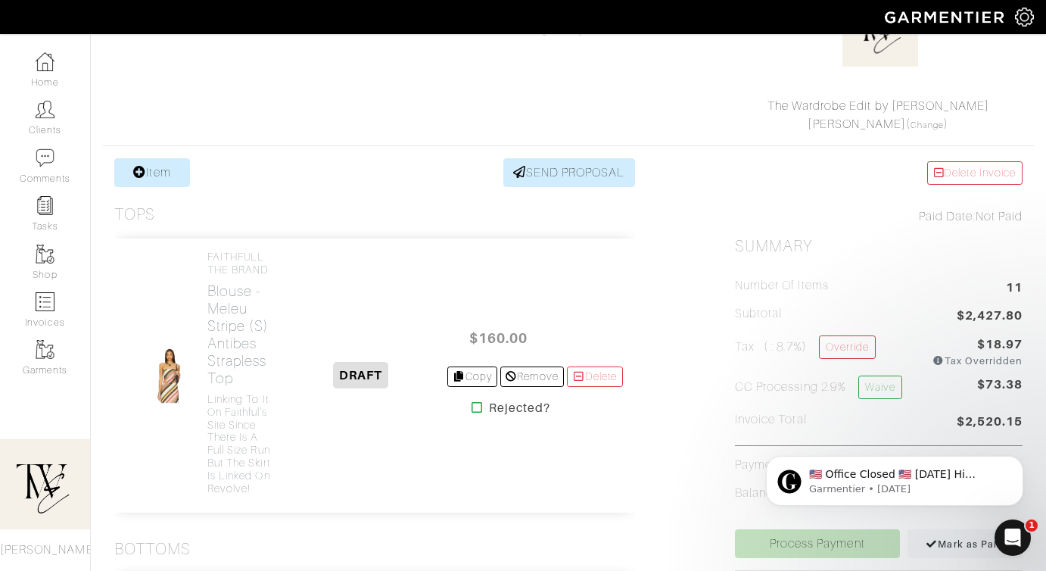
scroll to position [224, 0]
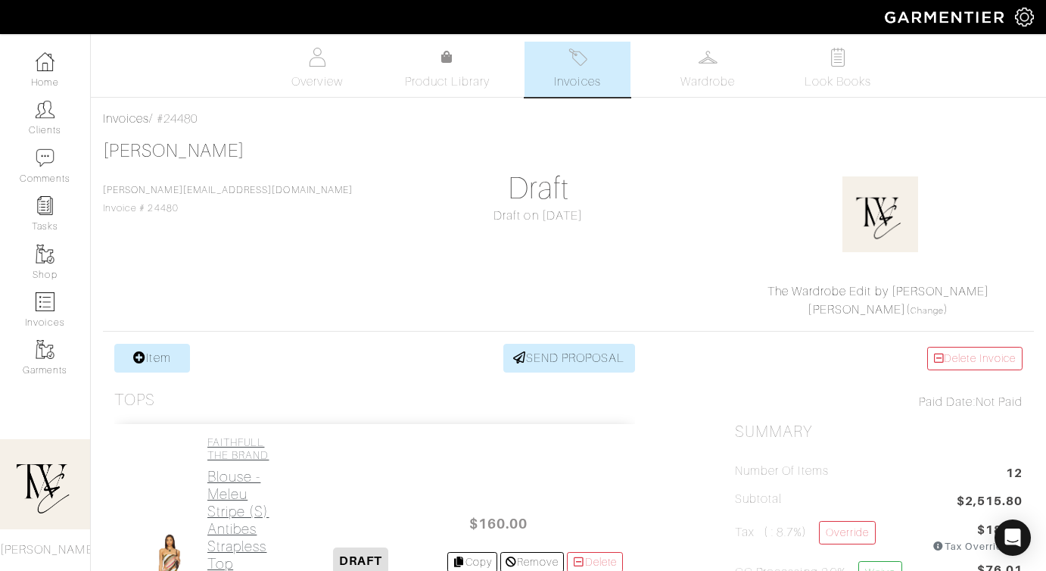
scroll to position [331, 0]
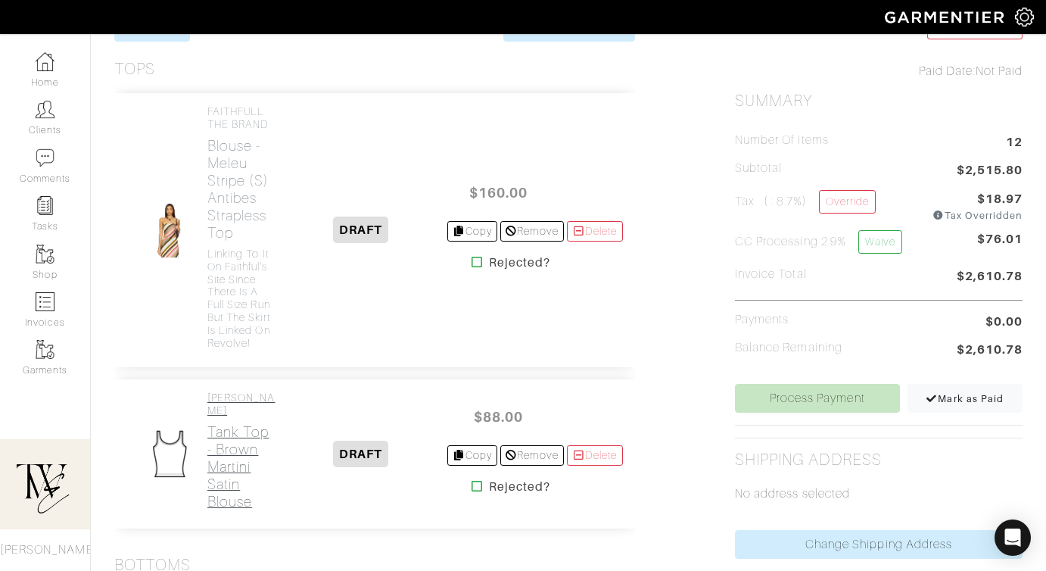
click at [220, 510] on h2 "Tank Top - Brown Martini Satin Blouse" at bounding box center [241, 466] width 68 height 87
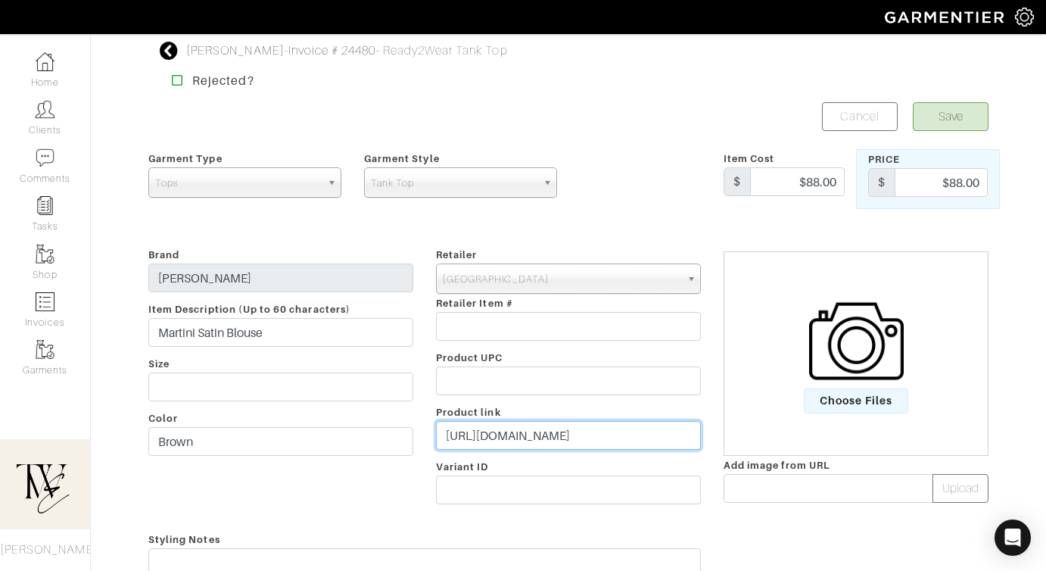
click at [546, 443] on input "https://www.aritzia.com/us/en/product/martini-satin-blouse/118527092.html?utm_i…" at bounding box center [568, 435] width 265 height 29
paste input "rstyle.me/+UKRqSjpxPJg1RjqCfvuDdQ"
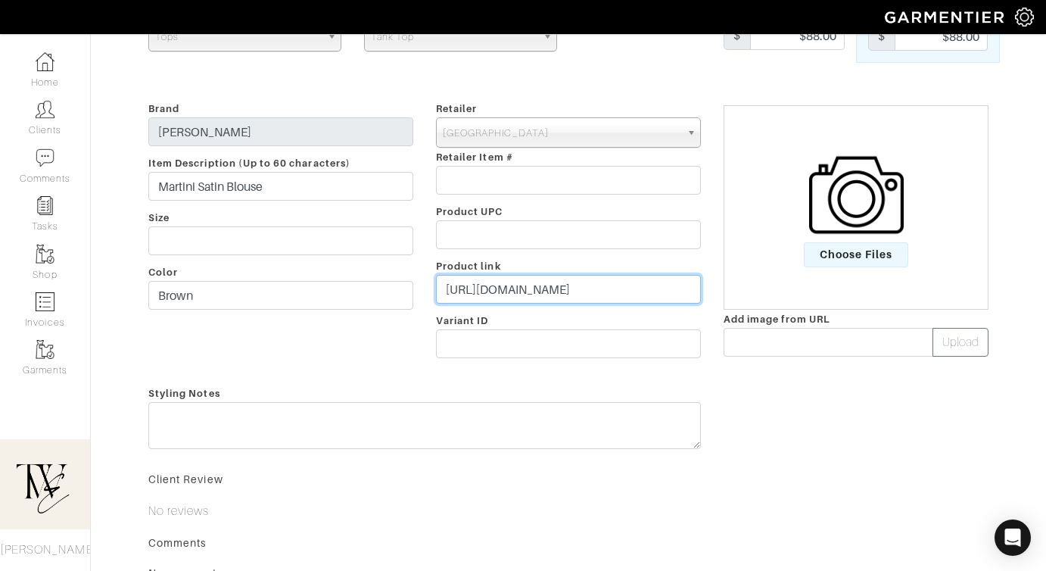
type input "https://rstyle.me/+UKRqSjpxPJg1RjqCfvuDdQ"
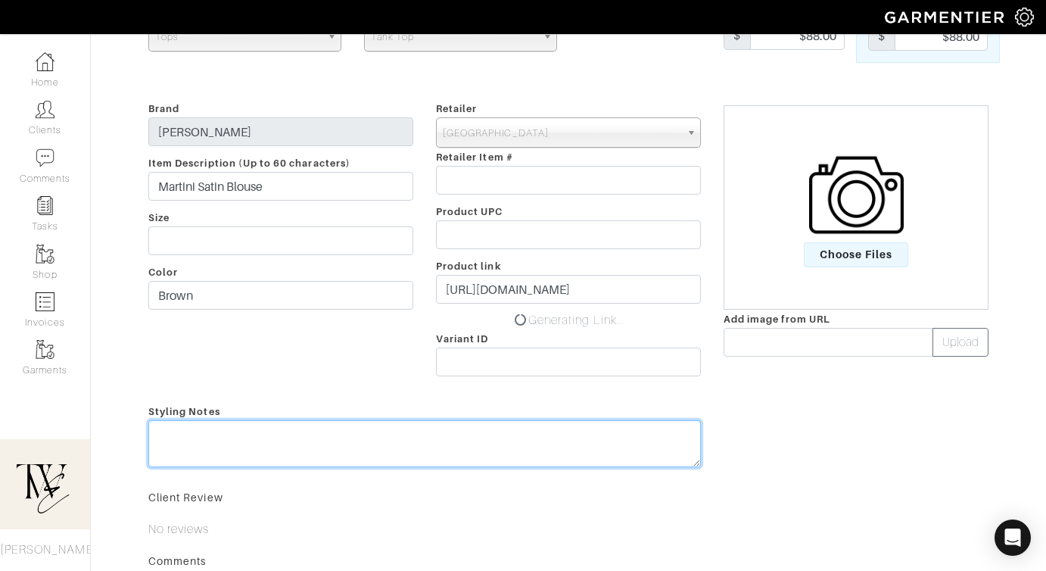
click at [535, 425] on textarea at bounding box center [424, 443] width 552 height 47
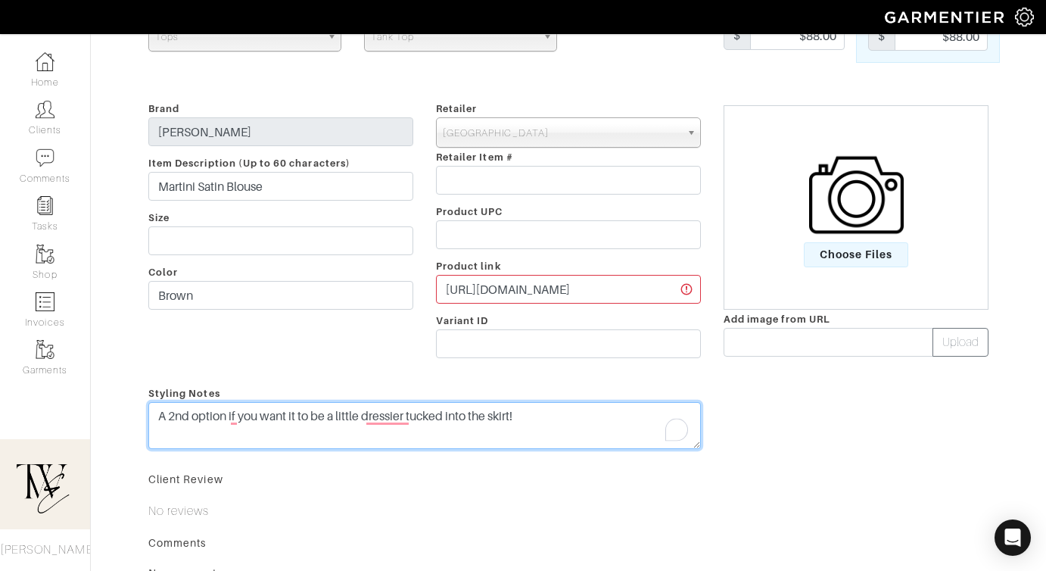
type textarea "A 2nd option if you want it to be a little dressier tucked into the skirt!"
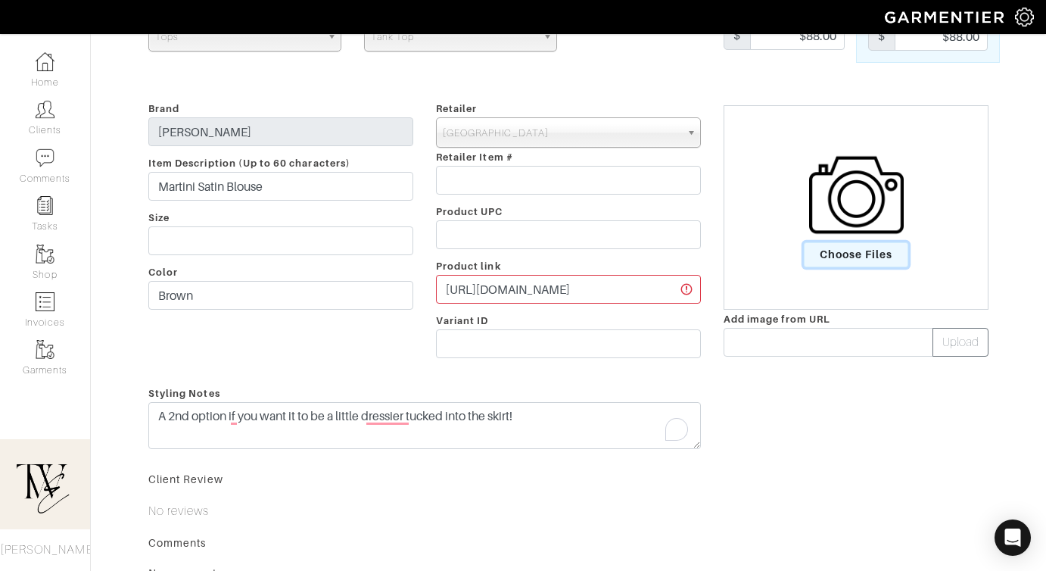
click at [846, 251] on span "Choose Files" at bounding box center [856, 254] width 105 height 25
click at [0, 0] on input "Choose Files" at bounding box center [0, 0] width 0 height 0
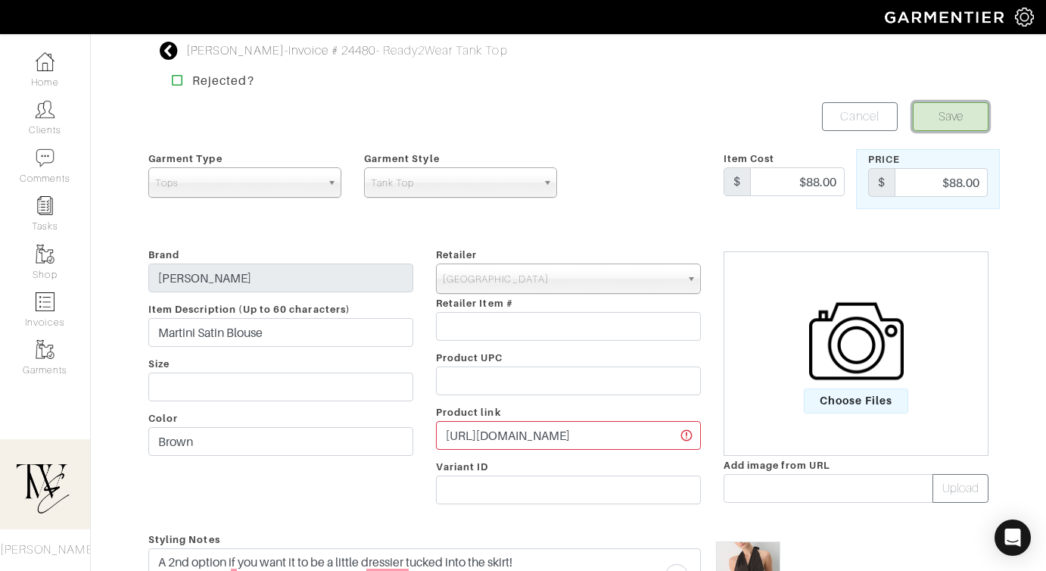
click at [955, 122] on button "Save" at bounding box center [951, 116] width 76 height 29
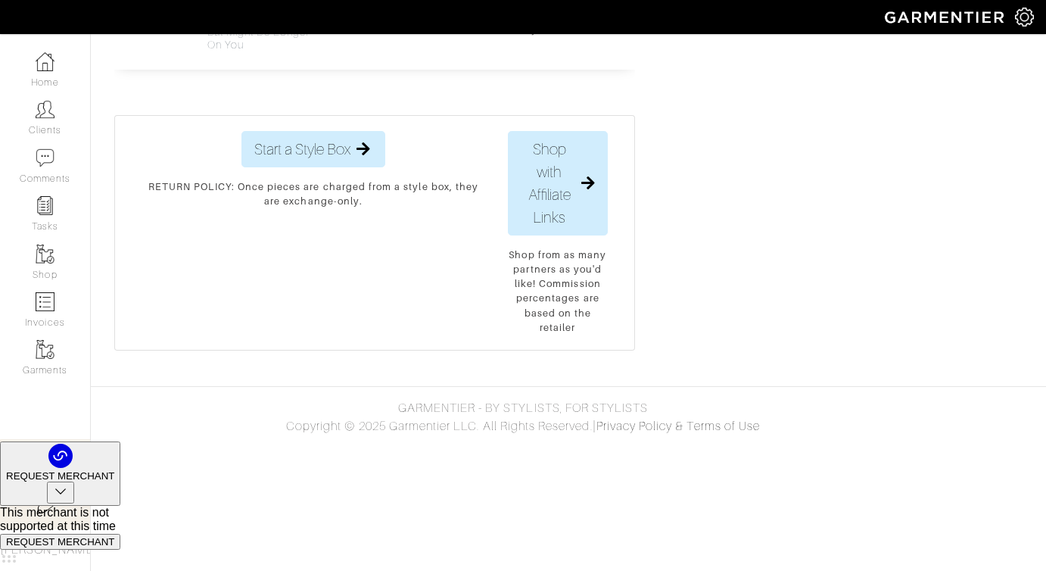
scroll to position [3391, 0]
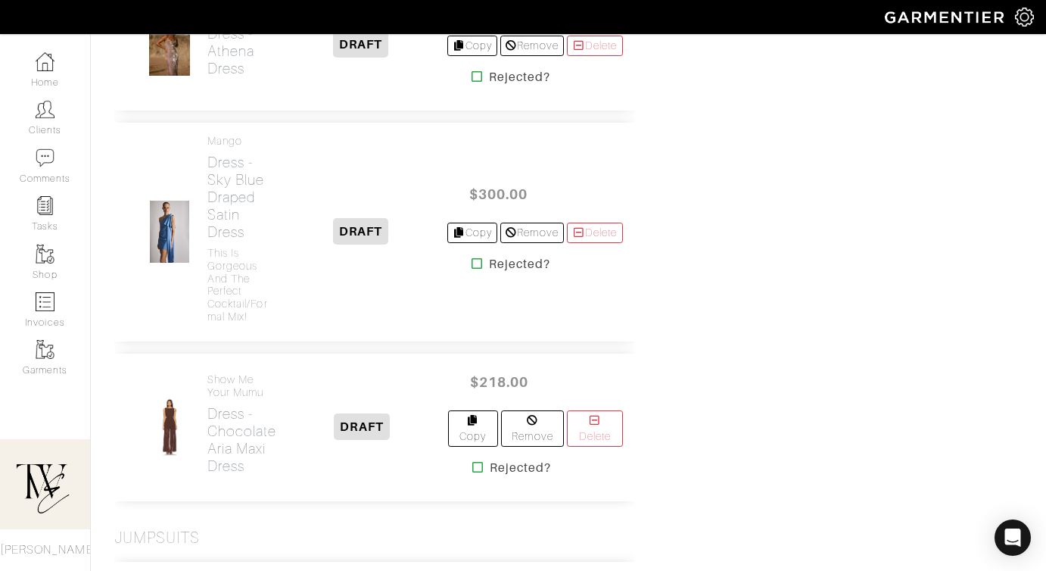
scroll to position [2251, 0]
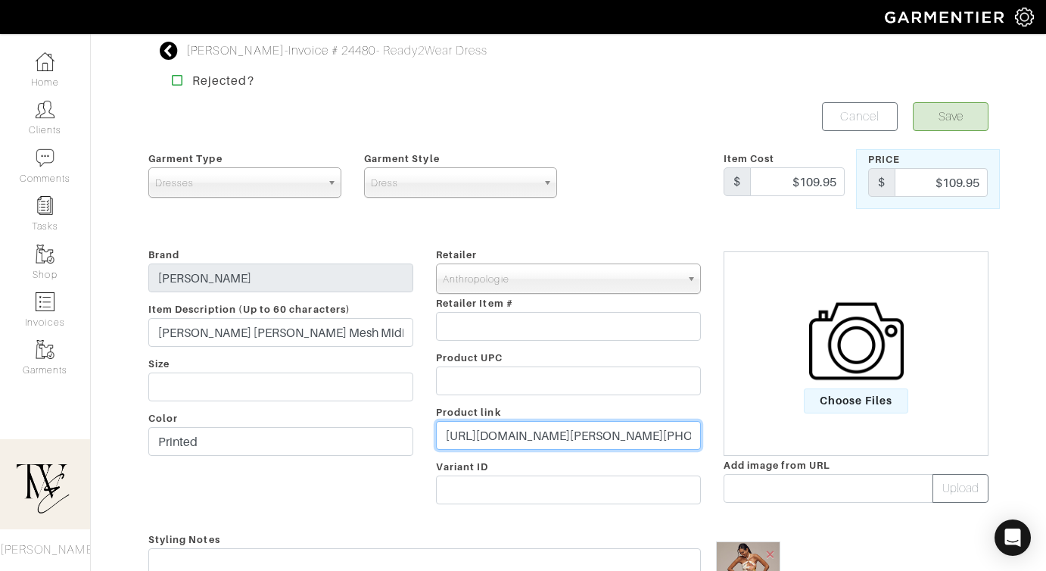
click at [537, 445] on input "[URL][DOMAIN_NAME][PERSON_NAME][PHONE_NUMBER]" at bounding box center [568, 435] width 265 height 29
paste input "rstyle.me/+p3evGowE59lC_fbWZwTQjQ"
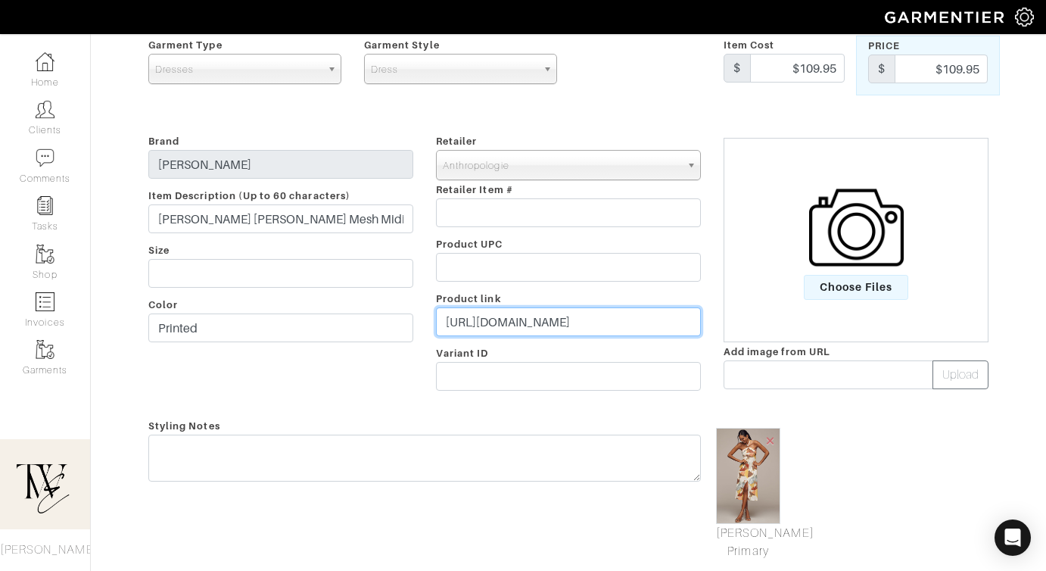
scroll to position [208, 0]
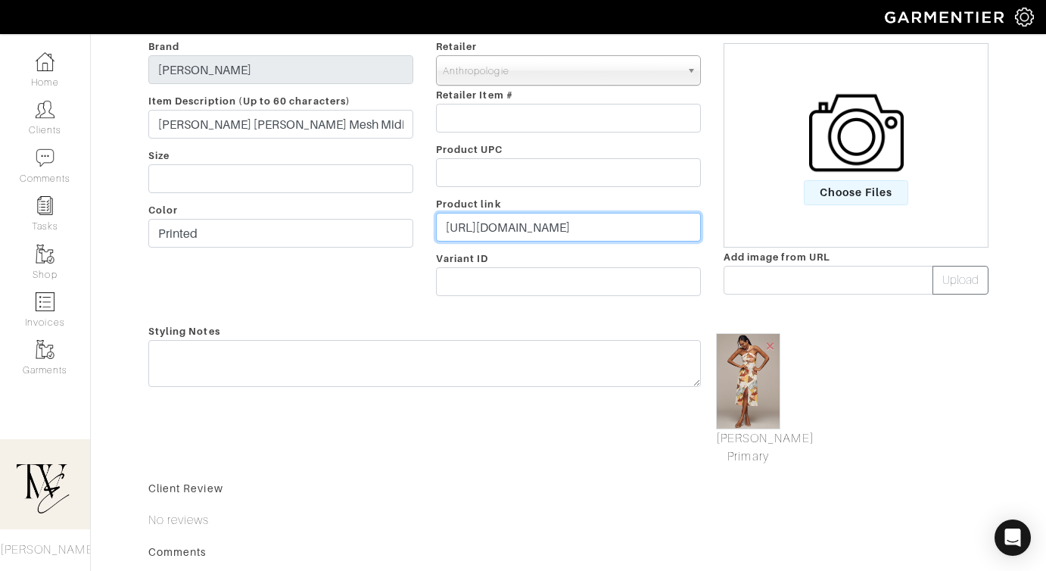
type input "https://rstyle.me/+p3evGowE59lC_fbWZwTQjQ"
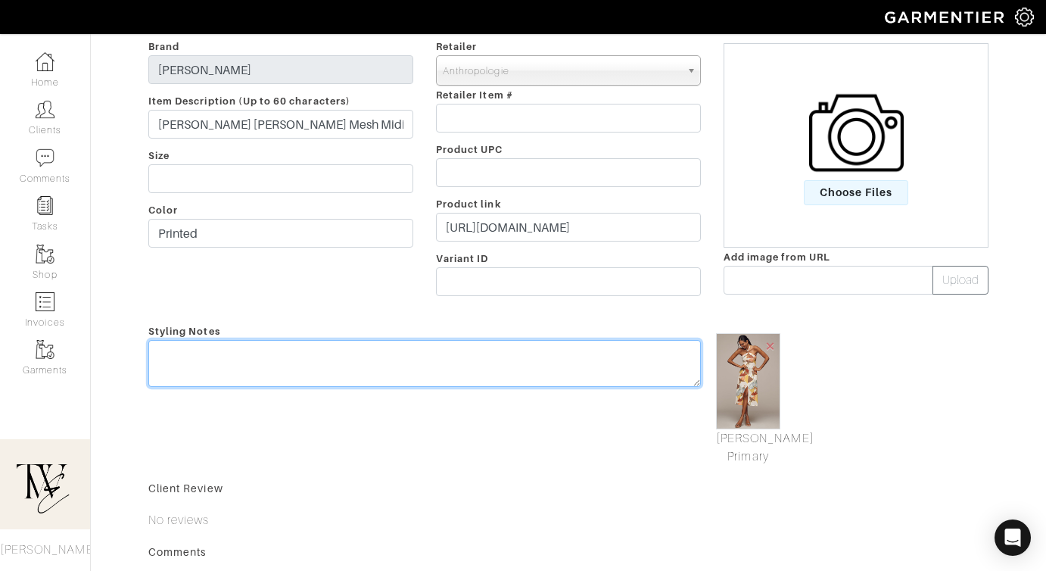
click at [514, 373] on textarea at bounding box center [424, 363] width 552 height 47
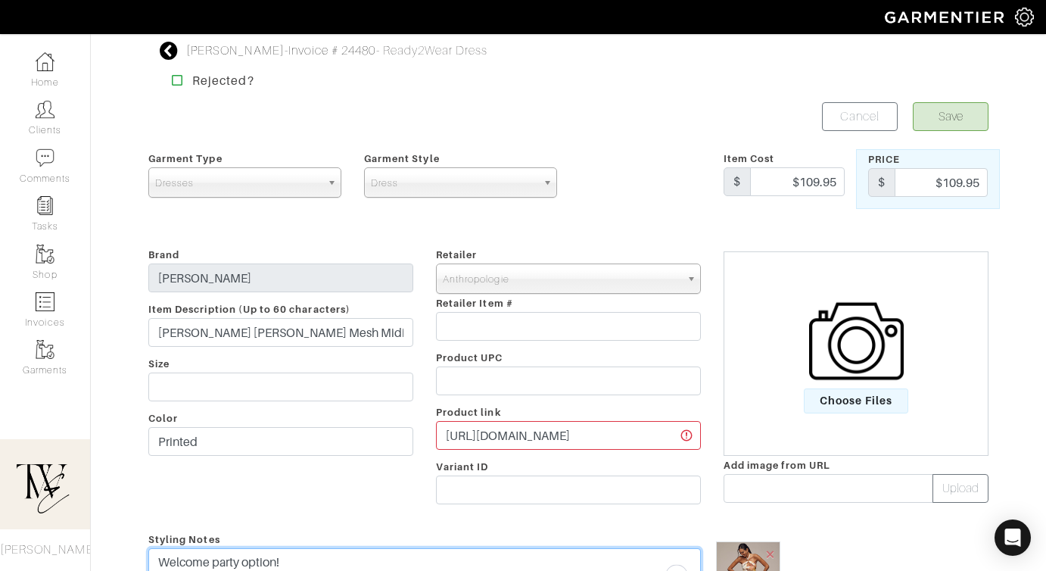
type textarea "Welcome party option!"
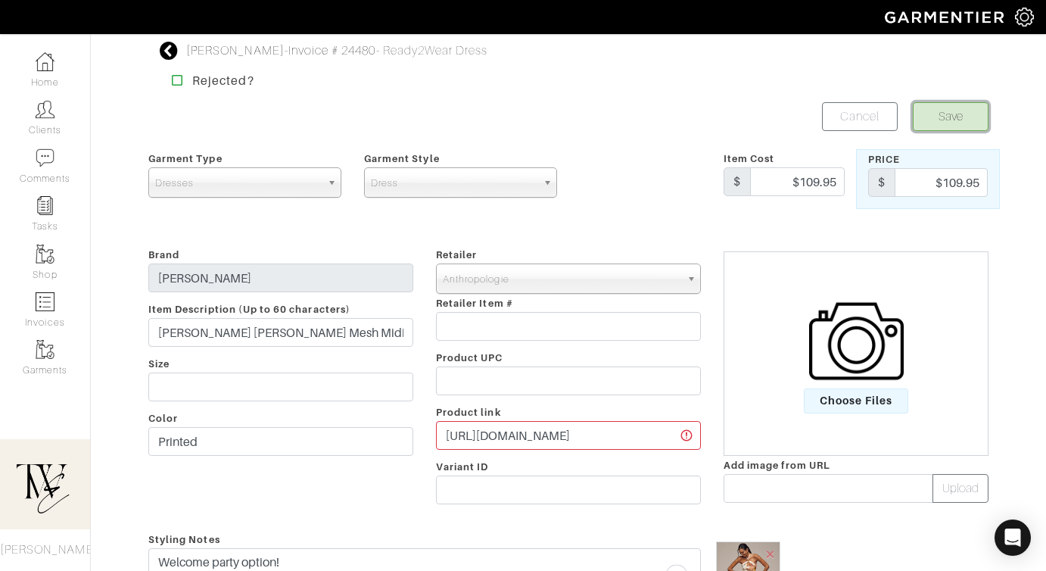
click at [975, 125] on button "Save" at bounding box center [951, 116] width 76 height 29
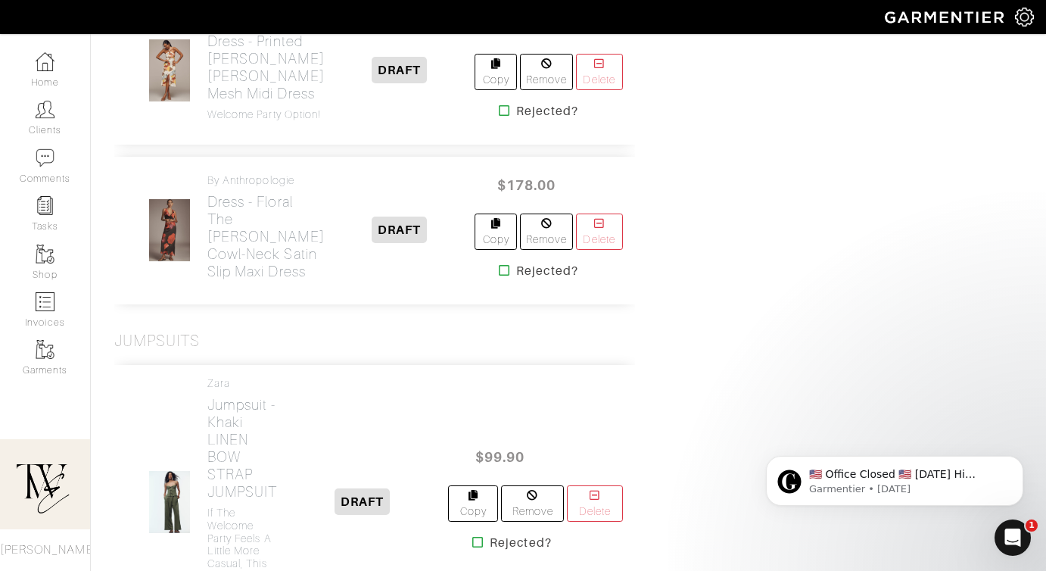
scroll to position [2792, 0]
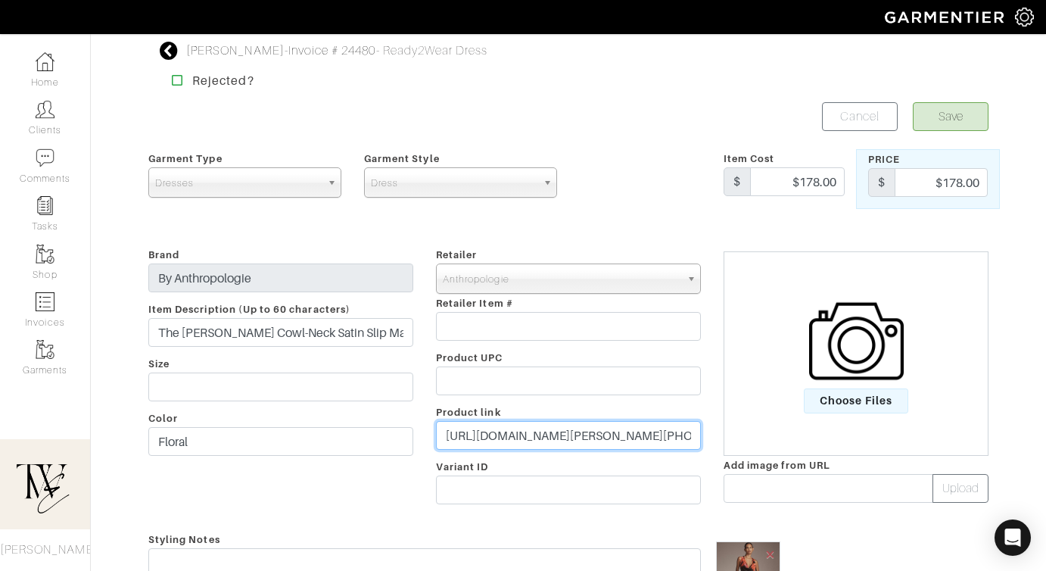
click at [554, 426] on input "https://www.anthropologie.com/shop/the-gracie-cowl-neck-satin-slip-maxi-dress?c…" at bounding box center [568, 435] width 265 height 29
paste input "rstyle.me/+H_cC6zU6WpDmP_VGQt_Upw"
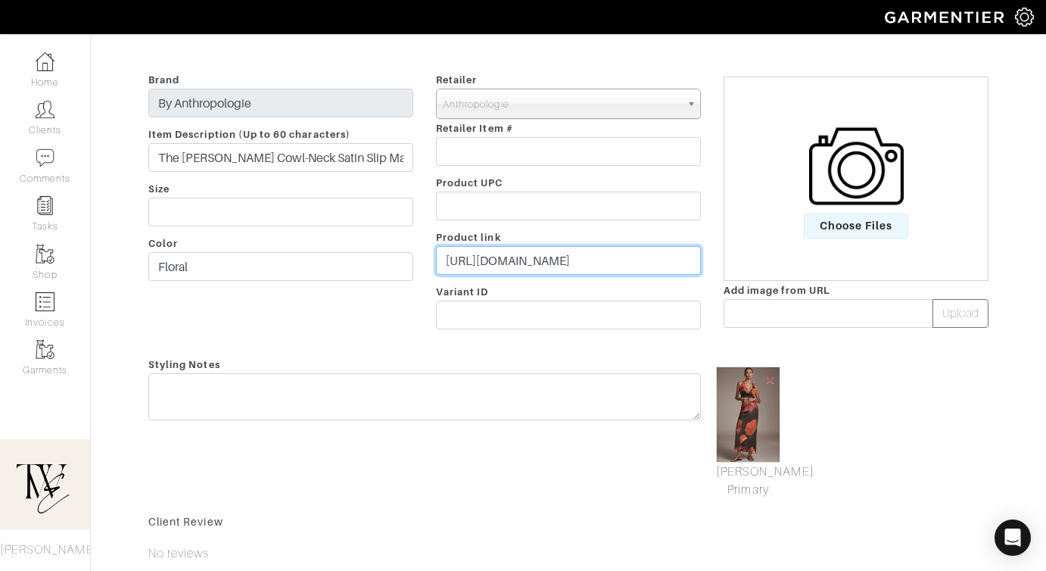
type input "https://rstyle.me/+H_cC6zU6WpDmP_VGQt_Upw"
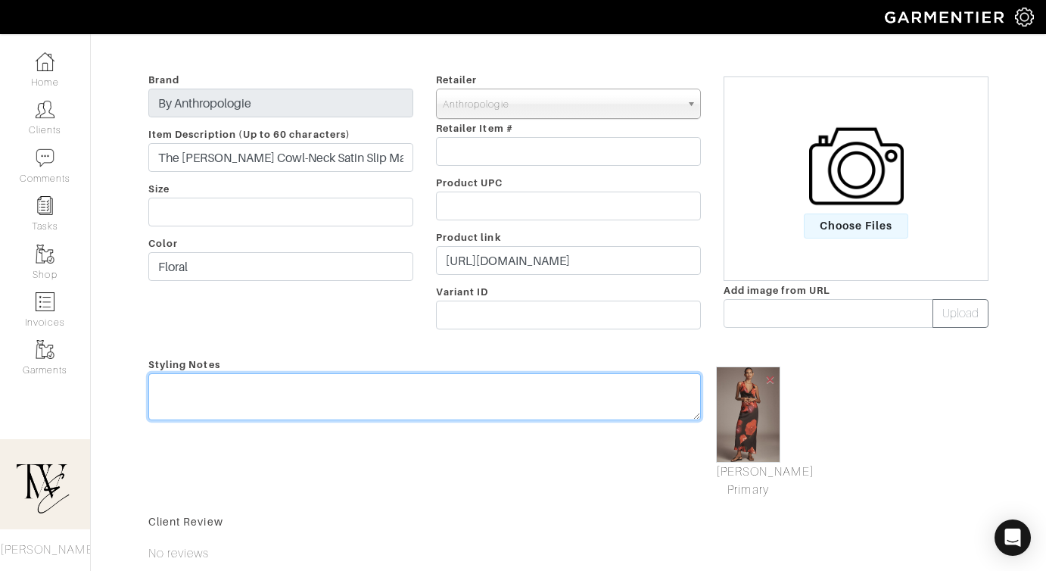
click at [552, 387] on div "Styling Notes" at bounding box center [424, 427] width 575 height 144
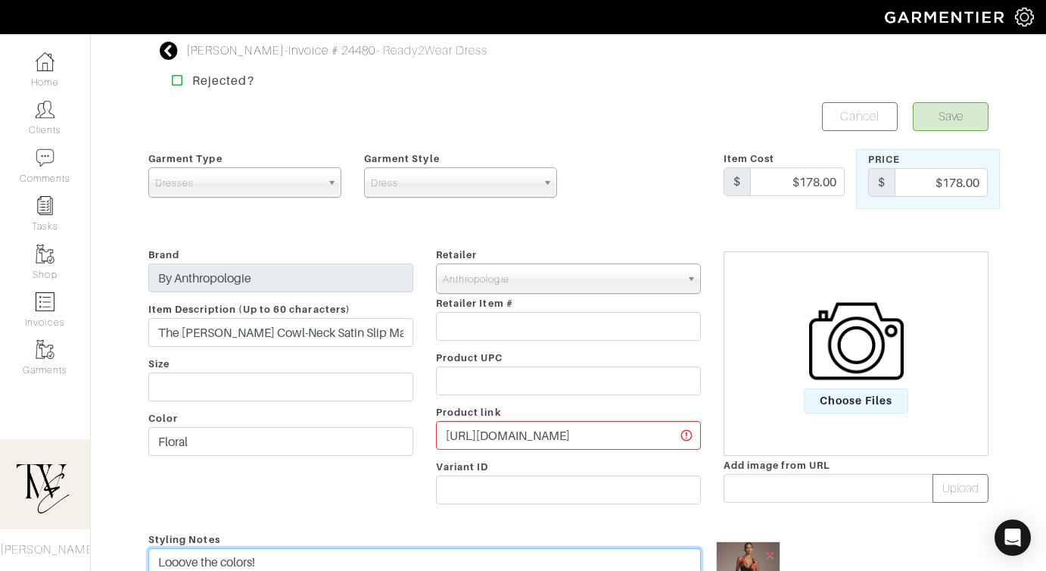
type textarea "Looove the colors!"
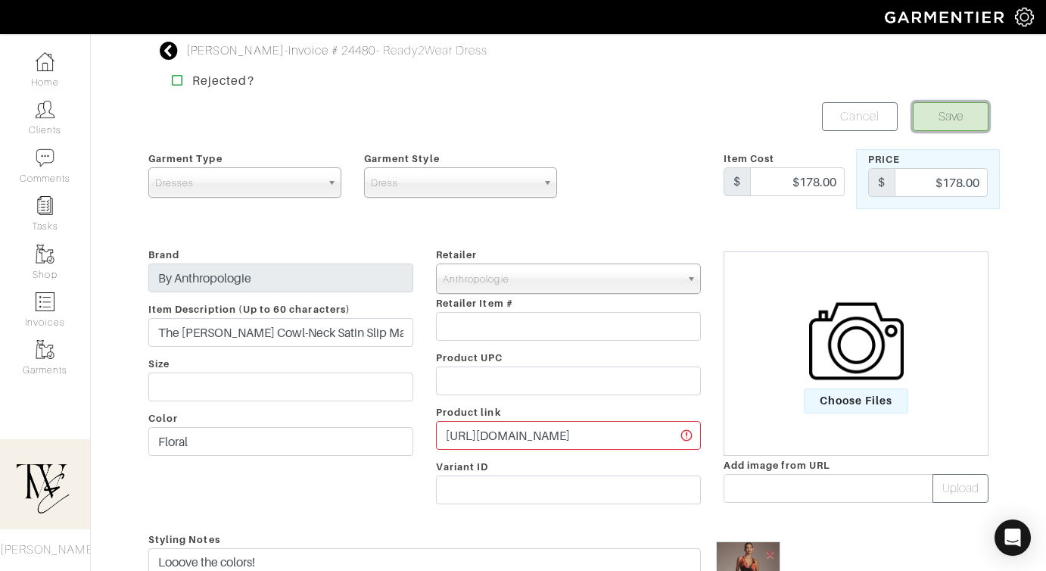
click at [954, 120] on button "Save" at bounding box center [951, 116] width 76 height 29
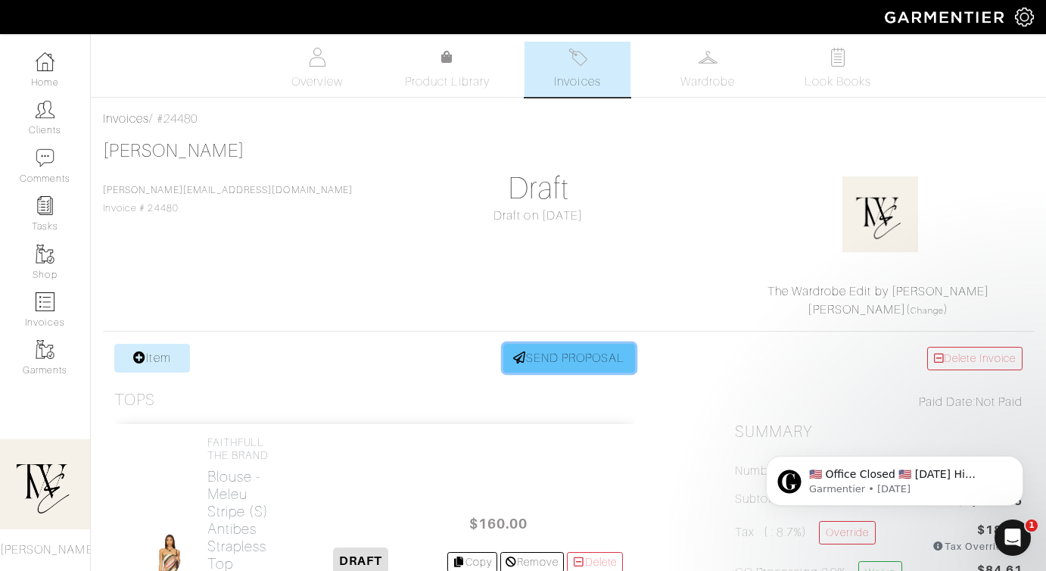
click at [542, 353] on link "SEND PROPOSAL" at bounding box center [569, 358] width 132 height 29
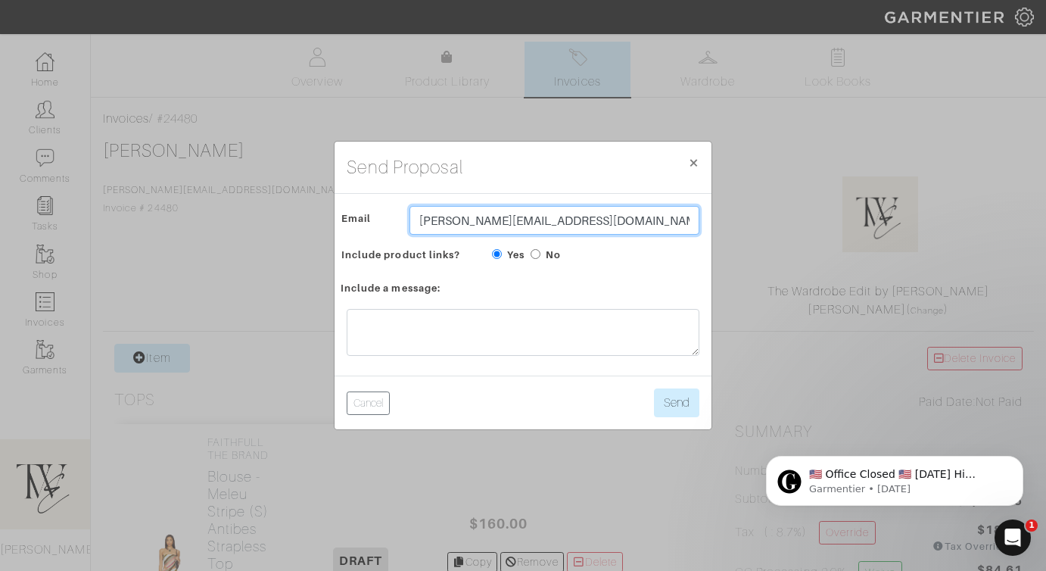
click at [490, 217] on input "[PERSON_NAME][EMAIL_ADDRESS][DOMAIN_NAME]" at bounding box center [554, 220] width 290 height 29
type input "[EMAIL_ADDRESS][DOMAIN_NAME]"
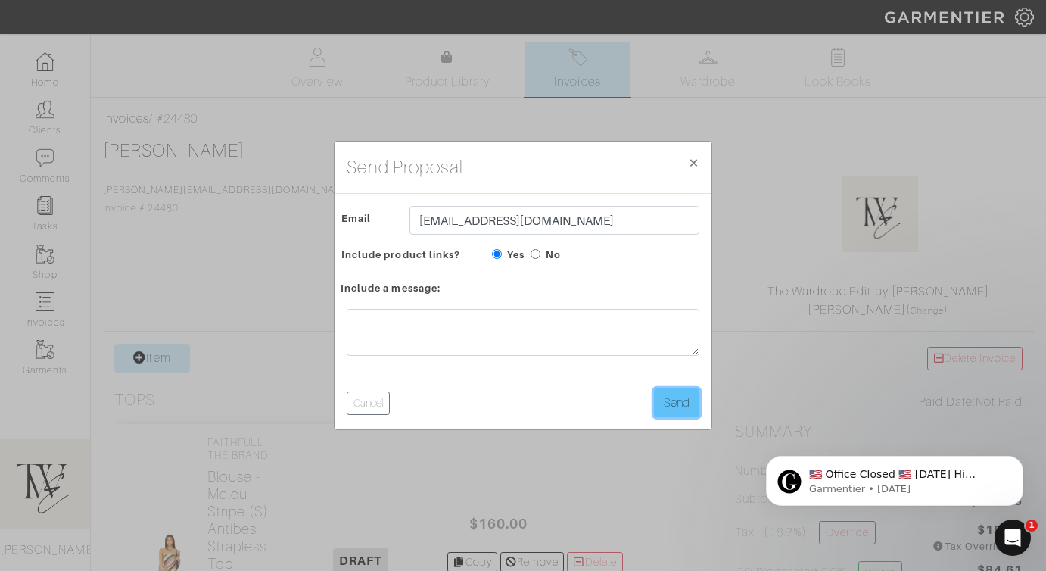
click at [659, 392] on button "Send" at bounding box center [676, 402] width 45 height 29
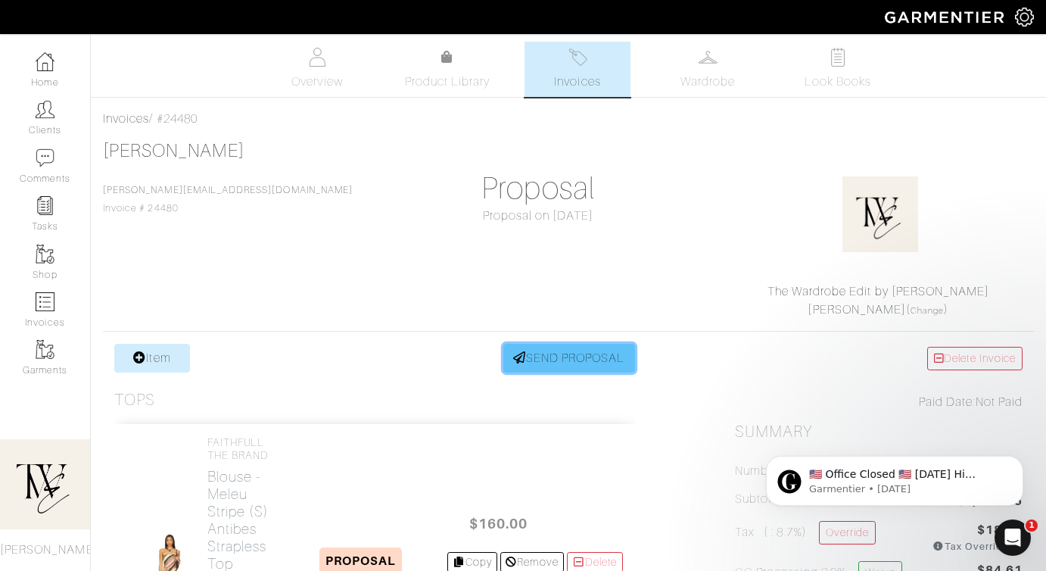
click at [554, 362] on link "SEND PROPOSAL" at bounding box center [569, 358] width 132 height 29
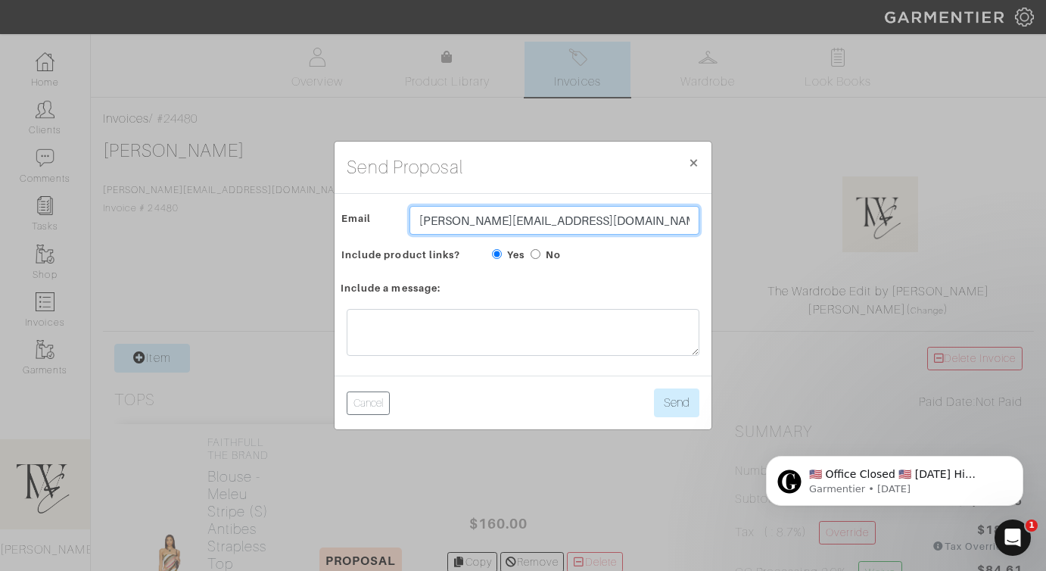
click at [473, 219] on input "[PERSON_NAME][EMAIL_ADDRESS][DOMAIN_NAME]" at bounding box center [554, 220] width 290 height 29
type input "[EMAIL_ADDRESS][DOMAIN_NAME]"
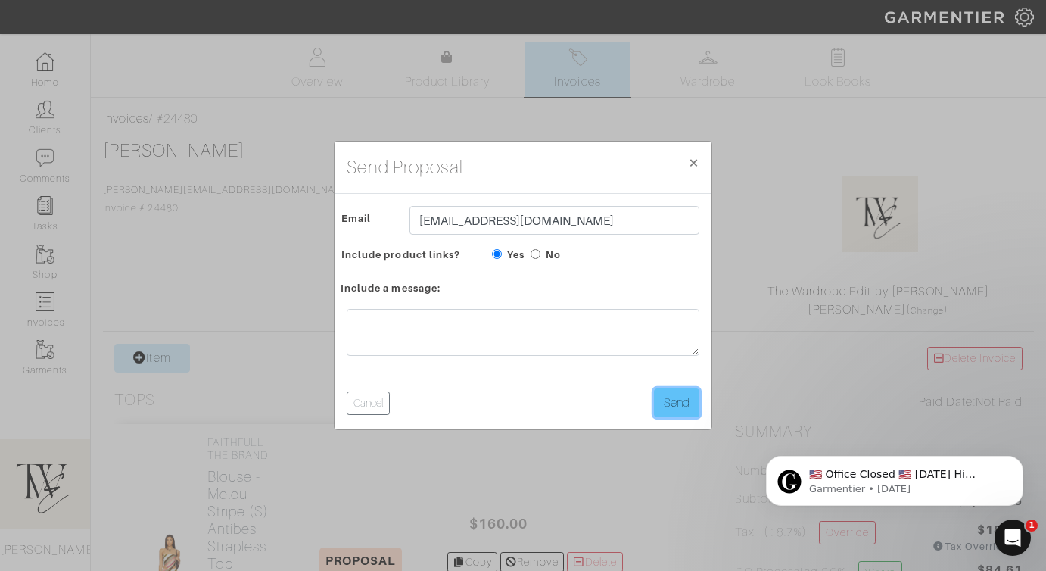
click at [669, 414] on button "Send" at bounding box center [676, 402] width 45 height 29
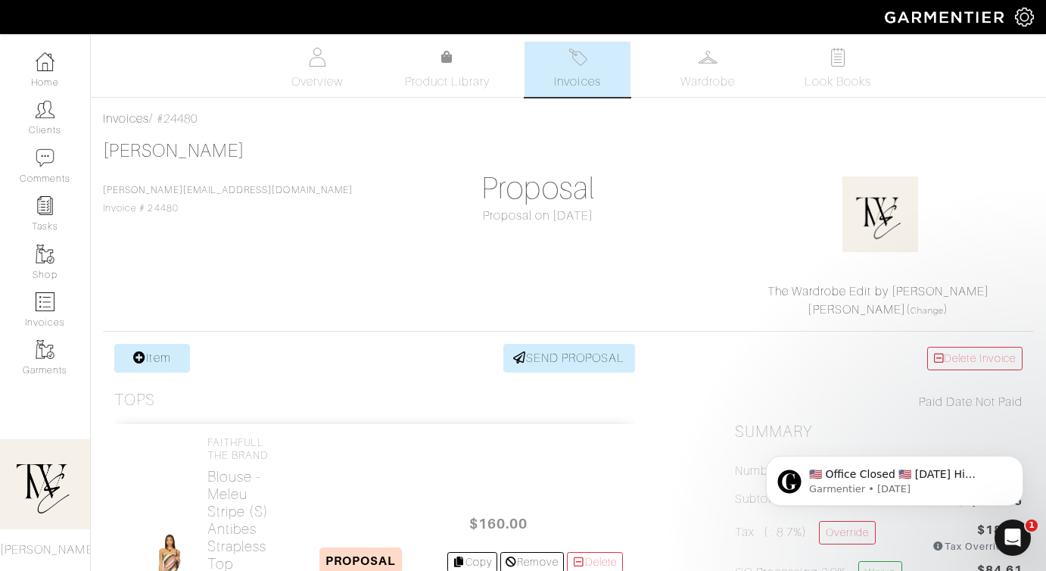
scroll to position [251, 0]
